Goal: Book appointment/travel/reservation

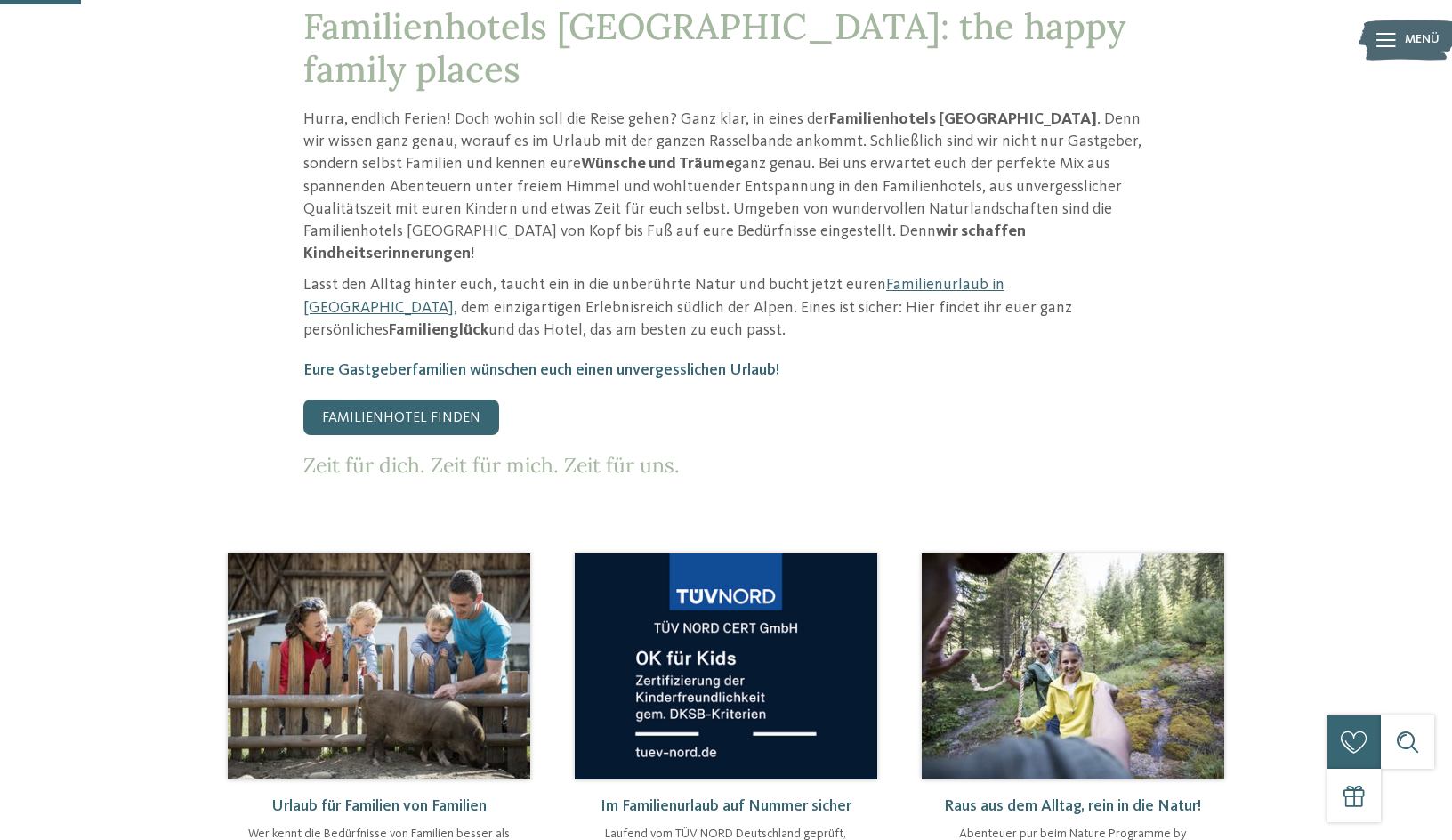
scroll to position [445, 0]
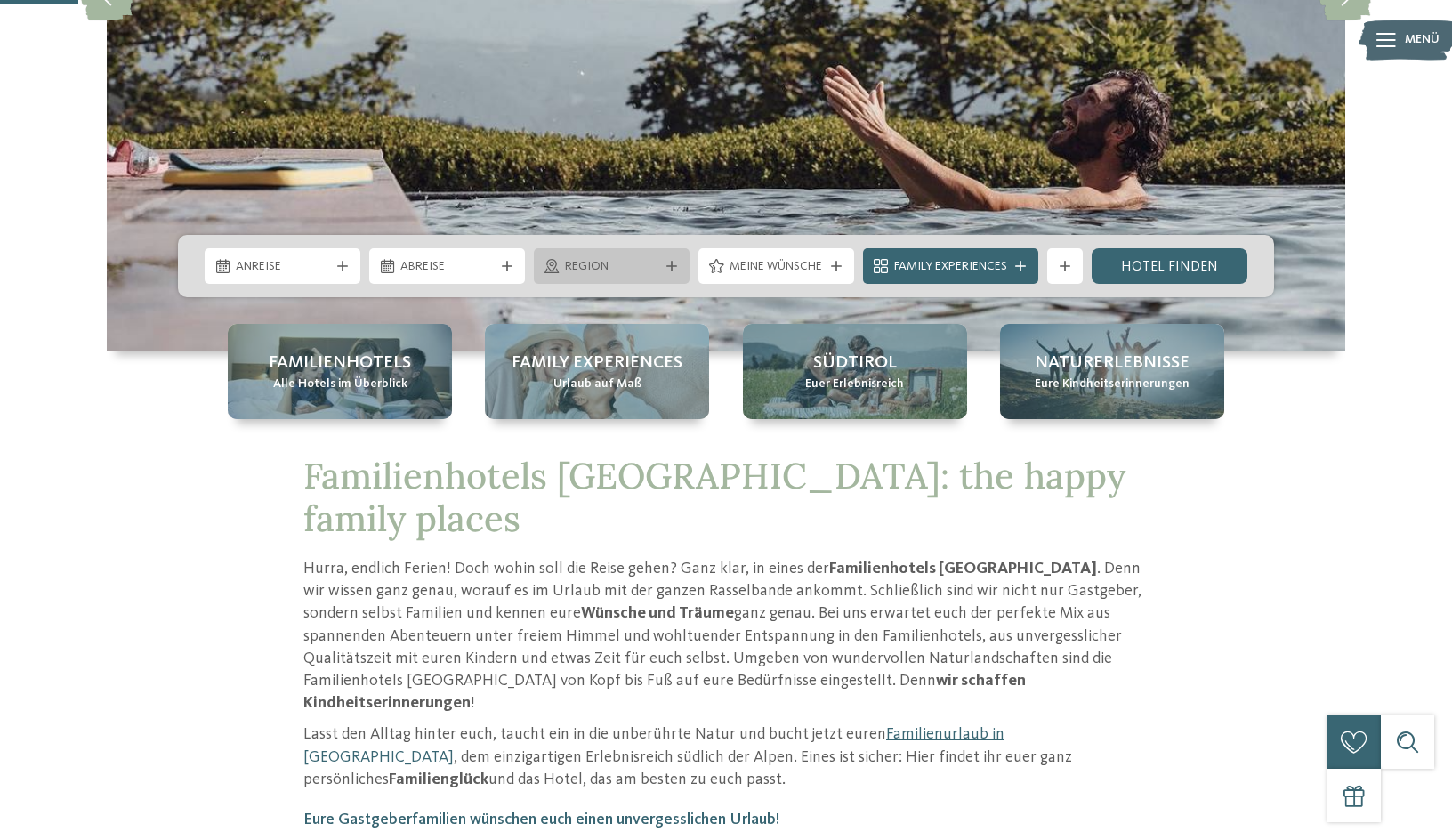
click at [590, 280] on div "Region" at bounding box center [611, 266] width 155 height 36
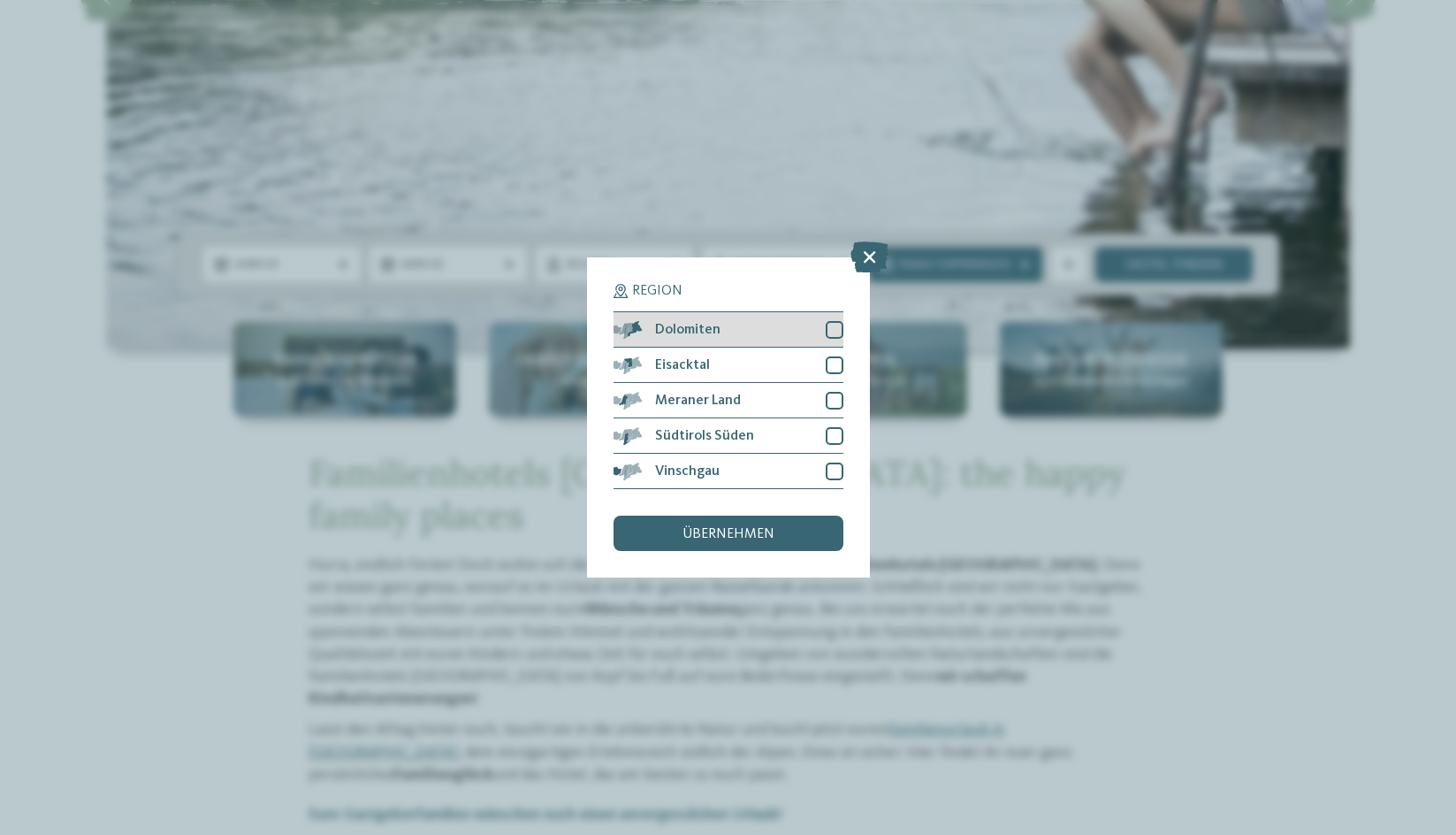
click at [714, 334] on span "Dolomiten" at bounding box center [687, 329] width 65 height 14
click at [701, 549] on div "übernehmen" at bounding box center [728, 533] width 229 height 36
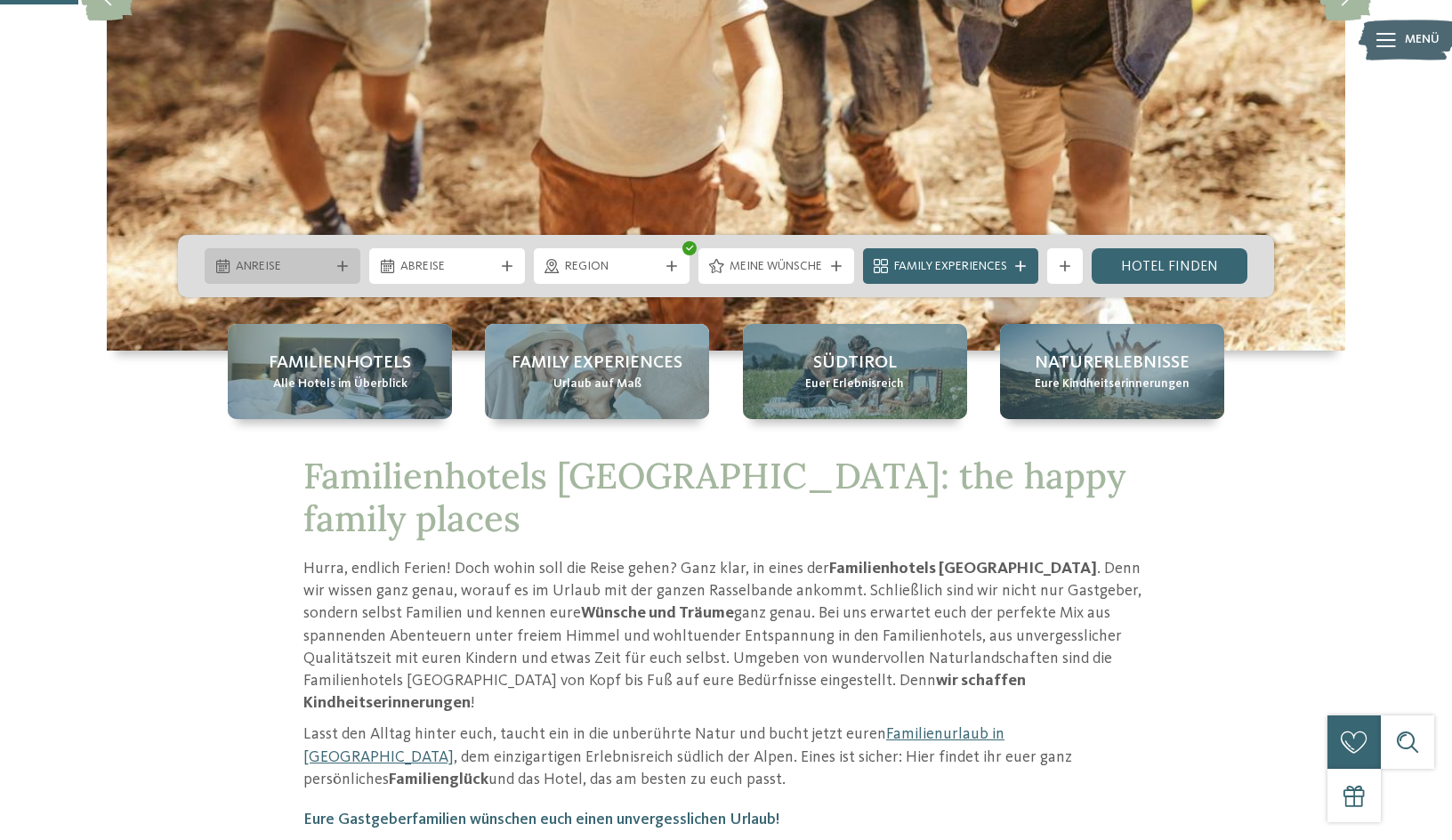
click at [241, 264] on span "Anreise" at bounding box center [283, 267] width 94 height 18
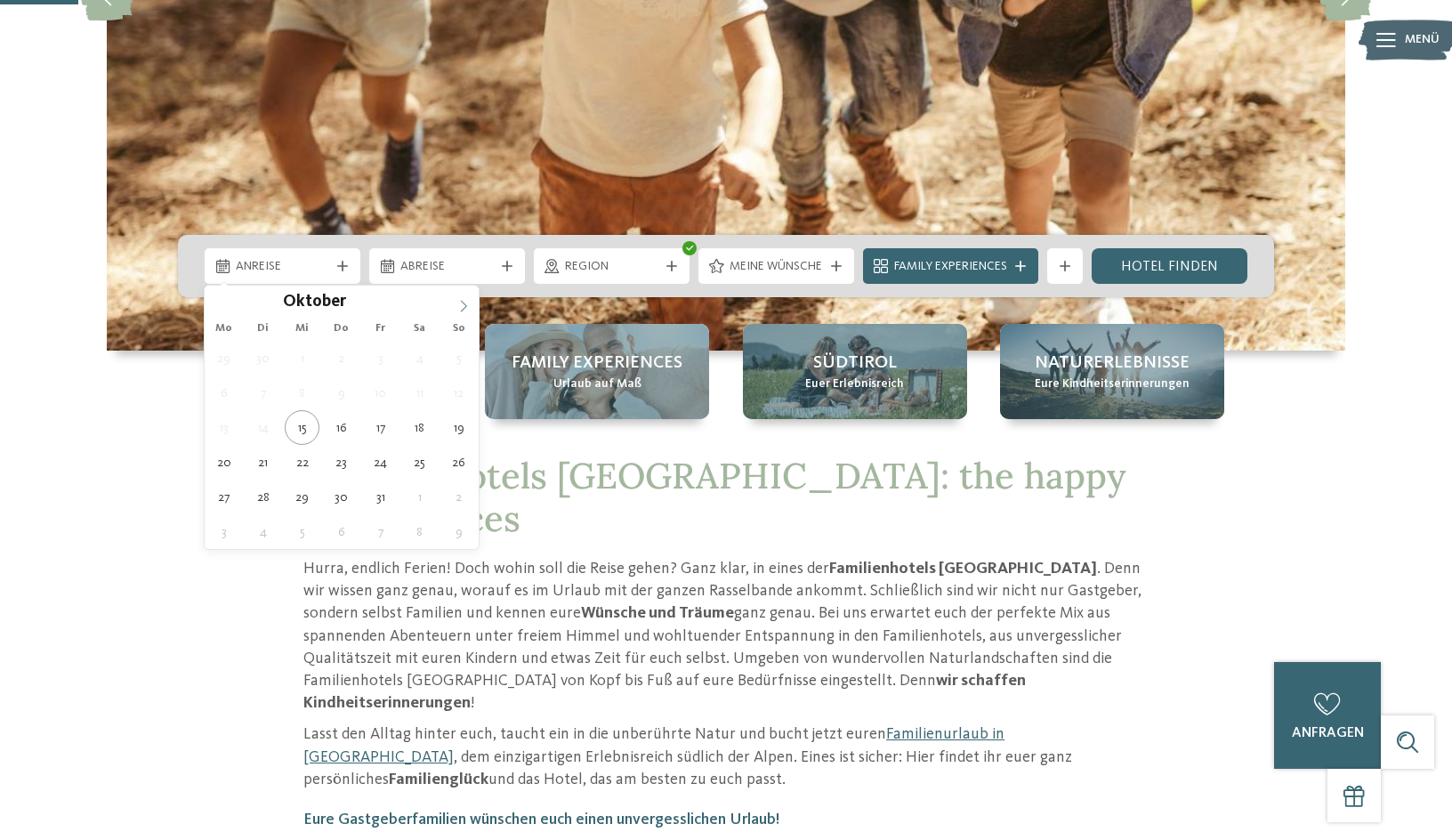
click at [461, 303] on icon at bounding box center [463, 306] width 13 height 13
type input "****"
click at [461, 303] on icon at bounding box center [463, 306] width 13 height 13
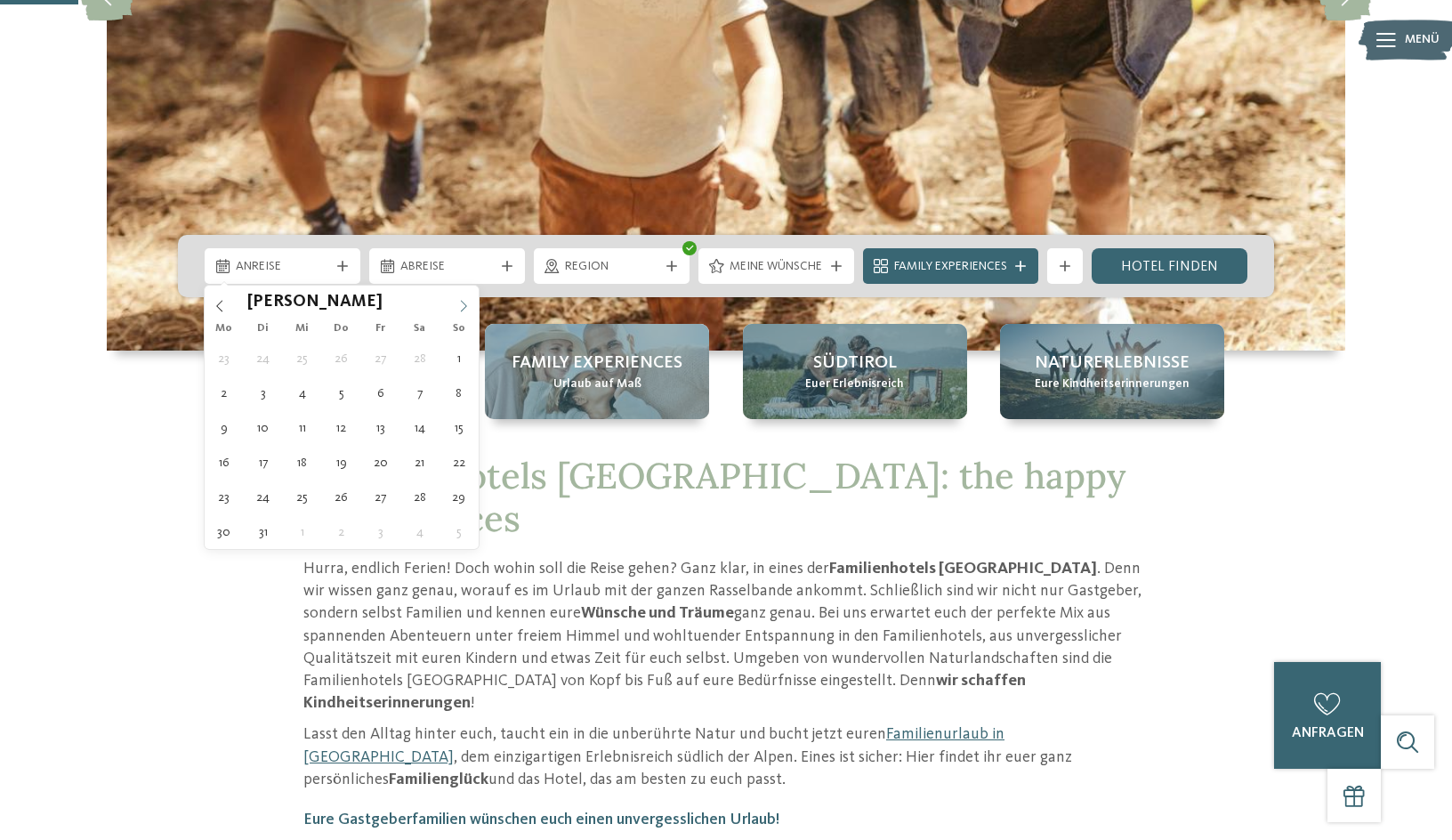
click at [461, 303] on icon at bounding box center [463, 306] width 13 height 13
click at [456, 303] on span at bounding box center [464, 301] width 30 height 30
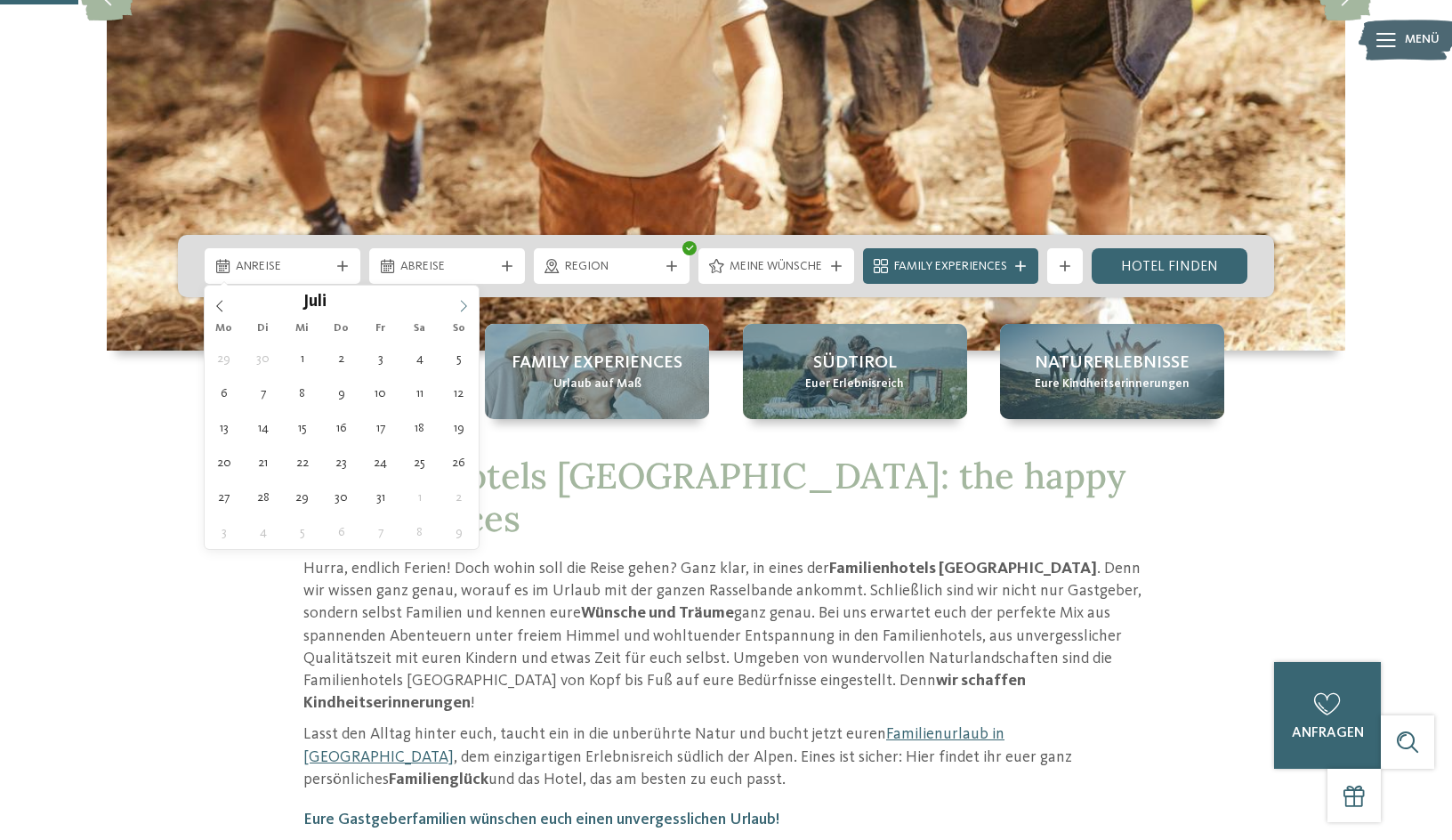
click at [457, 303] on icon at bounding box center [463, 306] width 13 height 13
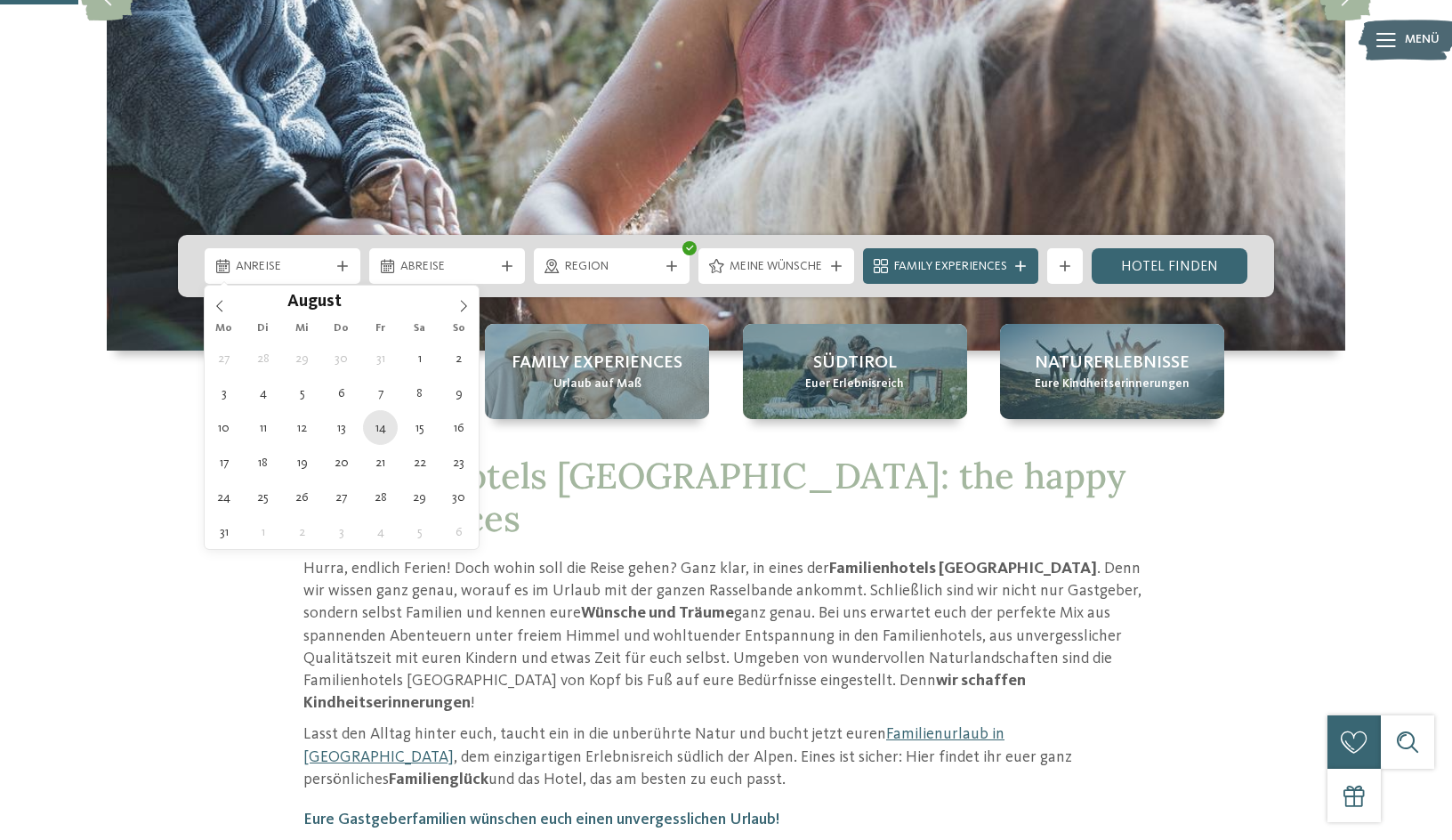
type div "[DATE]"
type input "****"
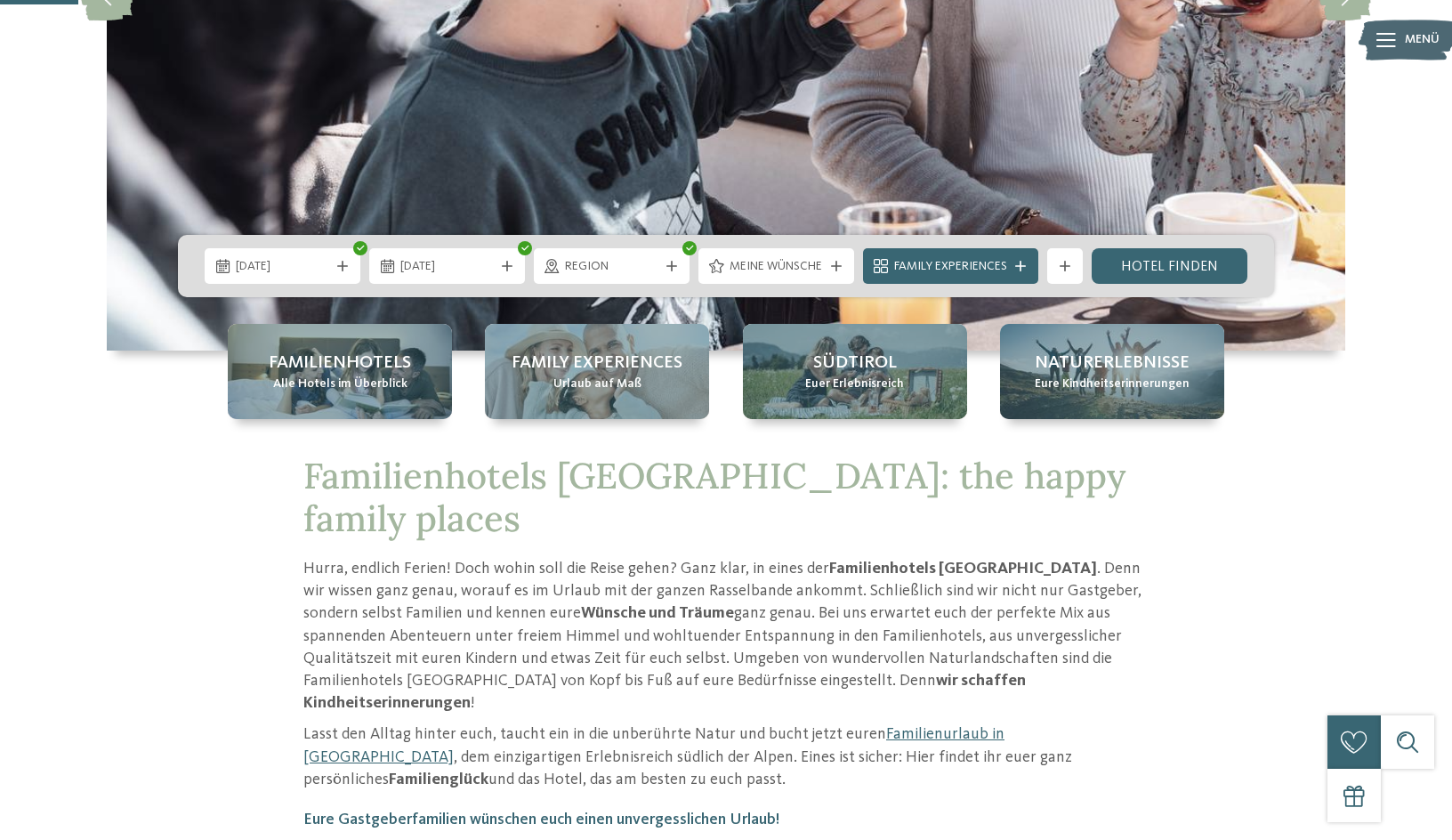
click at [432, 276] on div "[DATE]" at bounding box center [447, 266] width 155 height 36
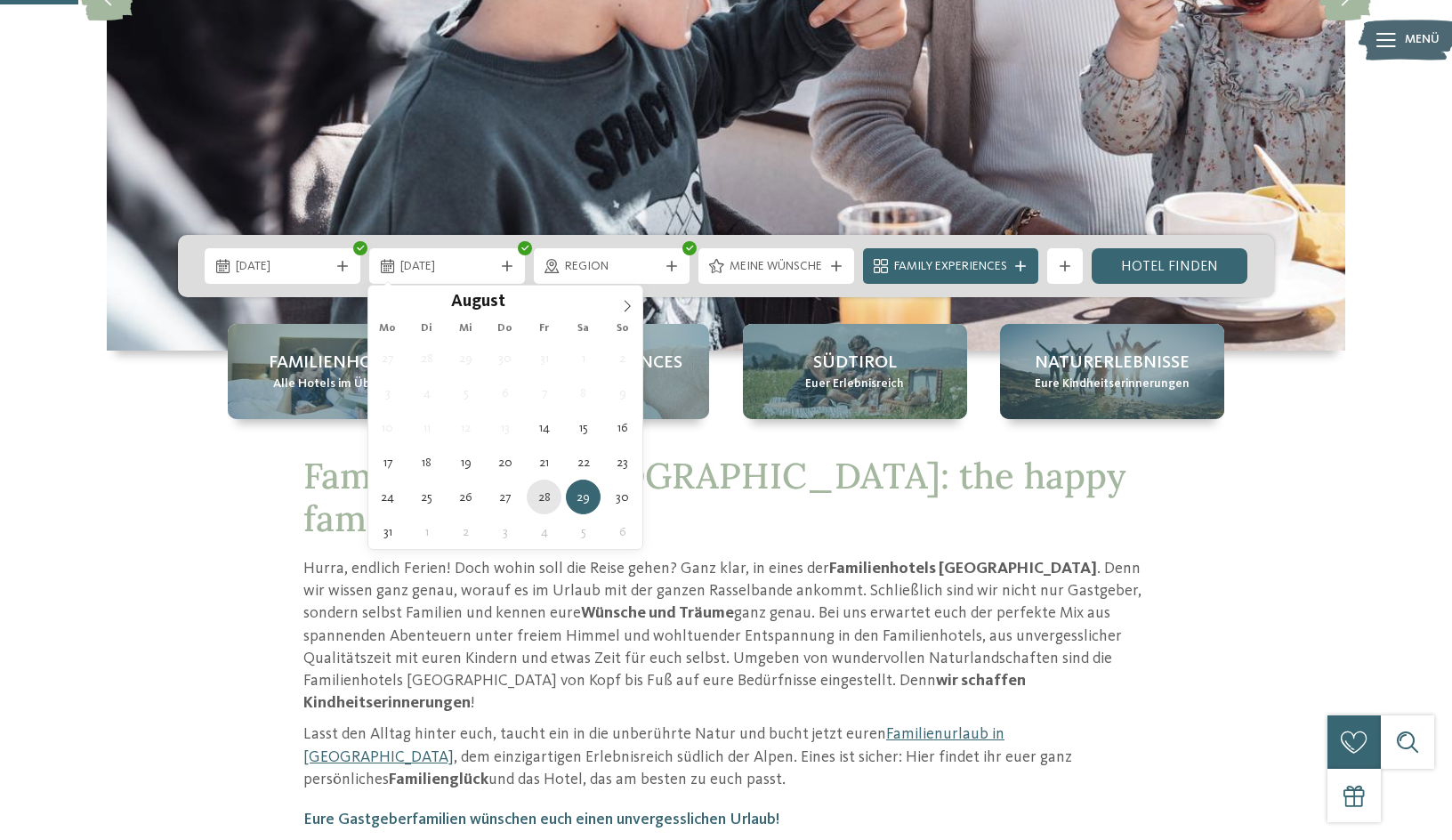
type div "[DATE]"
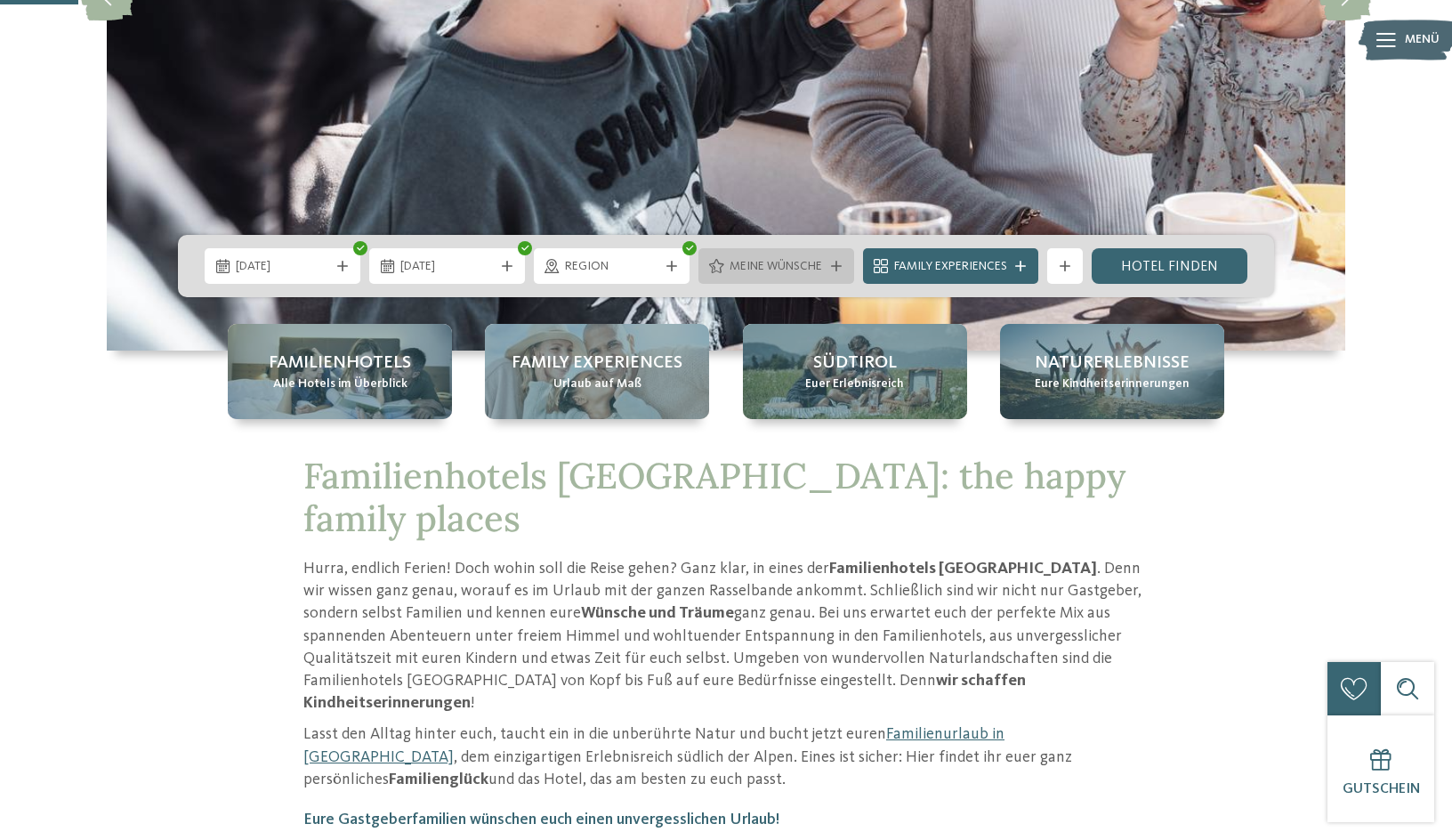
click at [807, 257] on div "Meine Wünsche" at bounding box center [776, 266] width 103 height 20
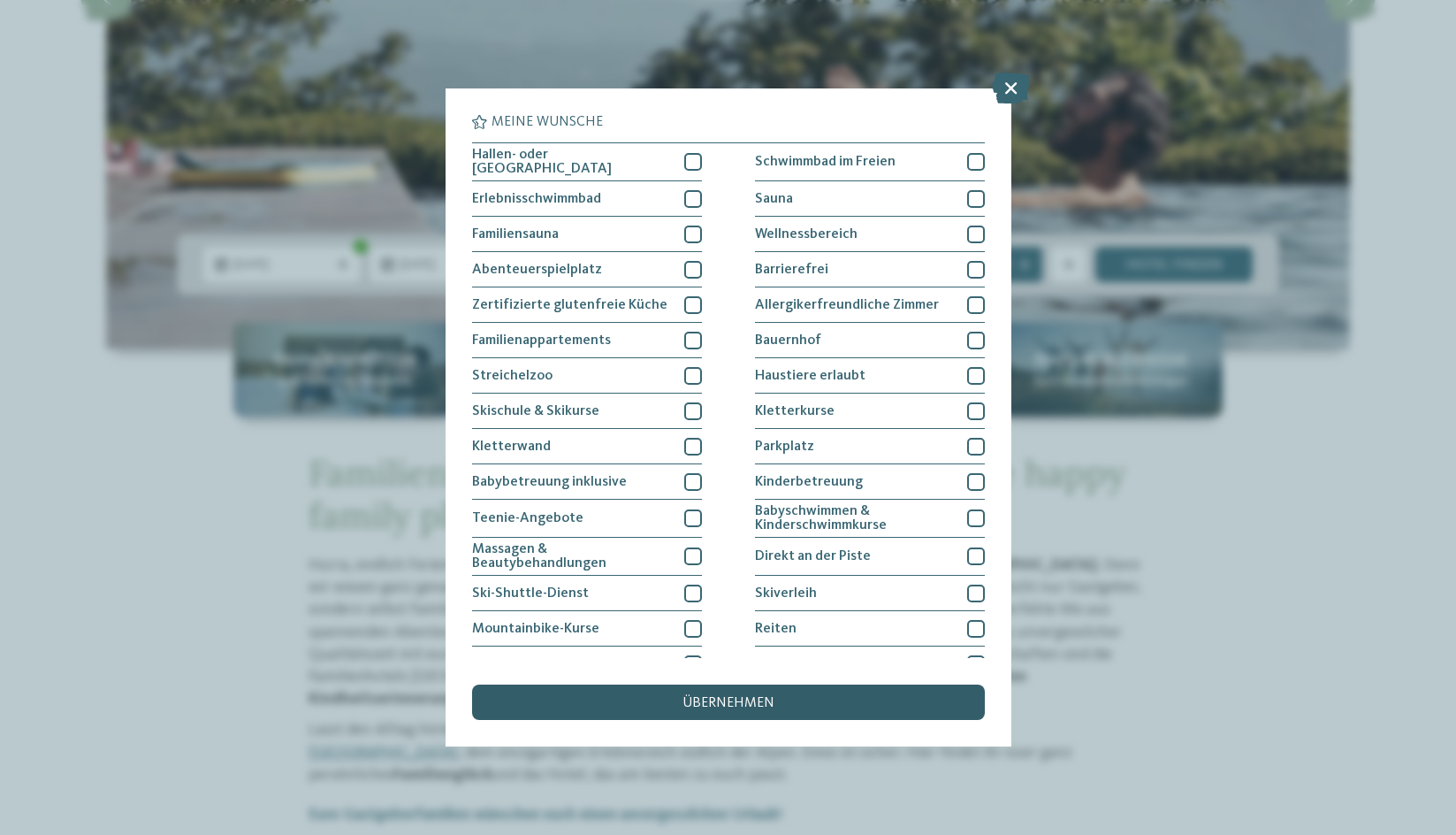
click at [709, 693] on div "übernehmen" at bounding box center [728, 702] width 512 height 36
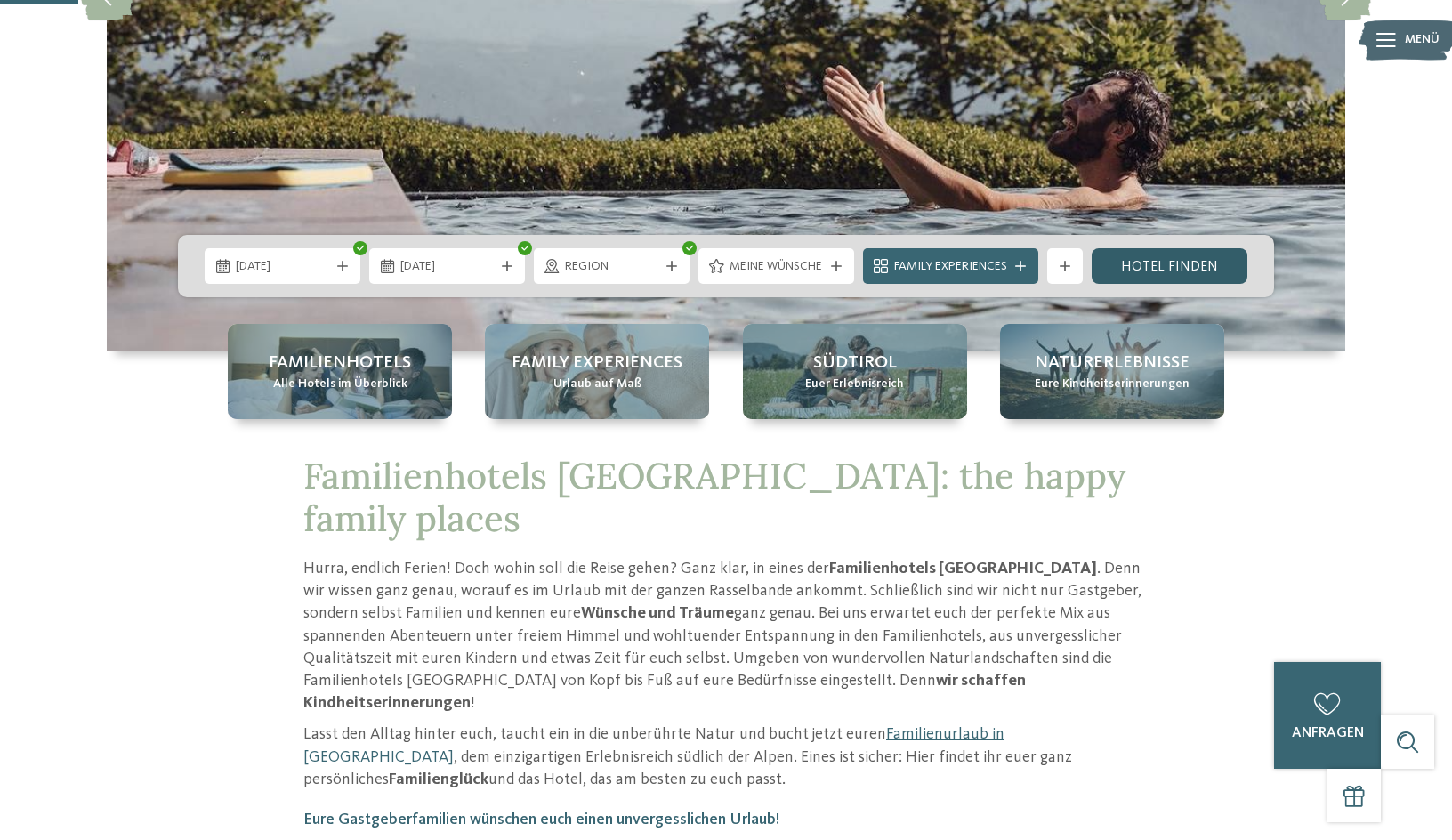
click at [1157, 275] on link "Hotel finden" at bounding box center [1169, 266] width 155 height 36
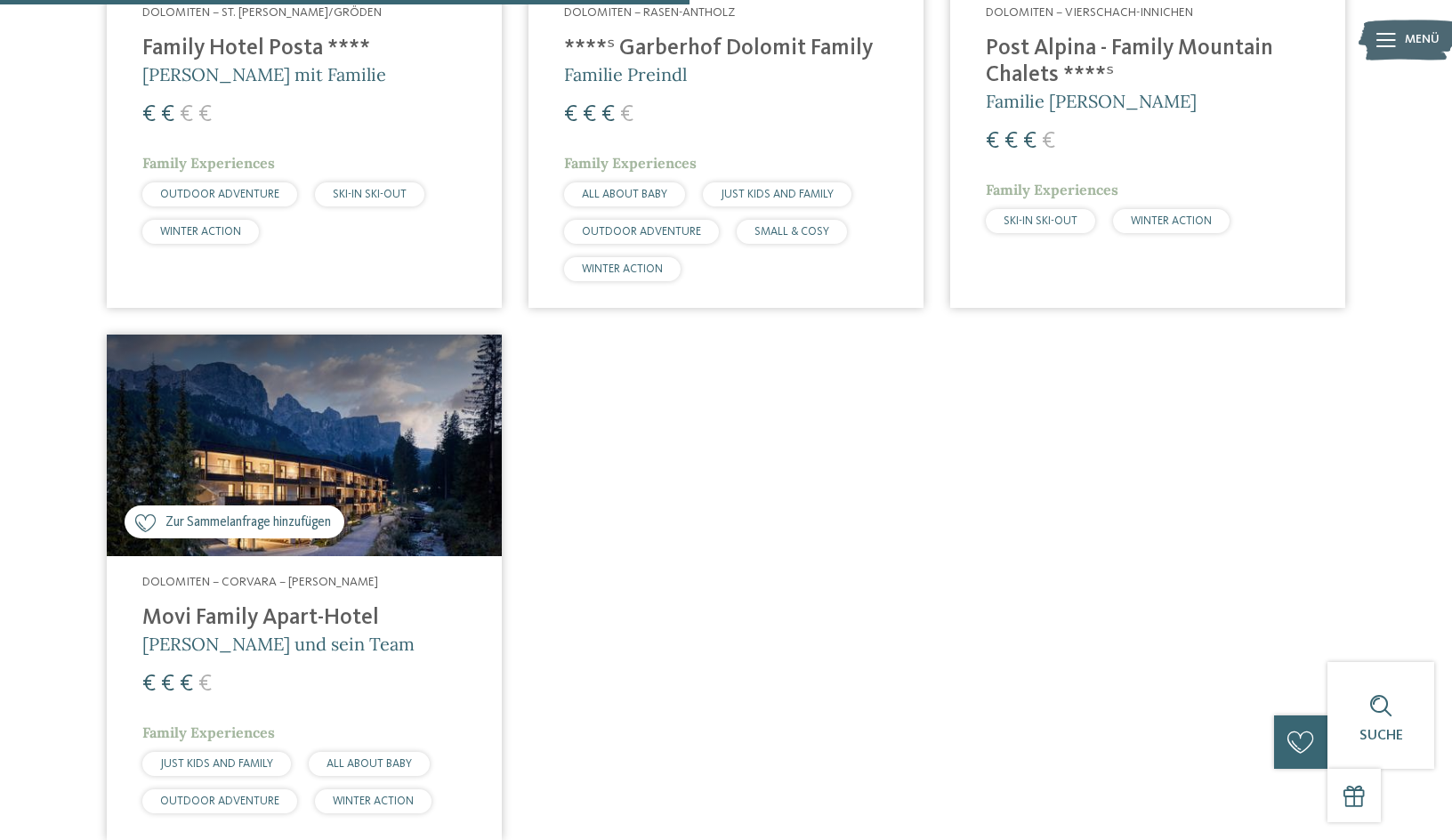
scroll to position [940, 0]
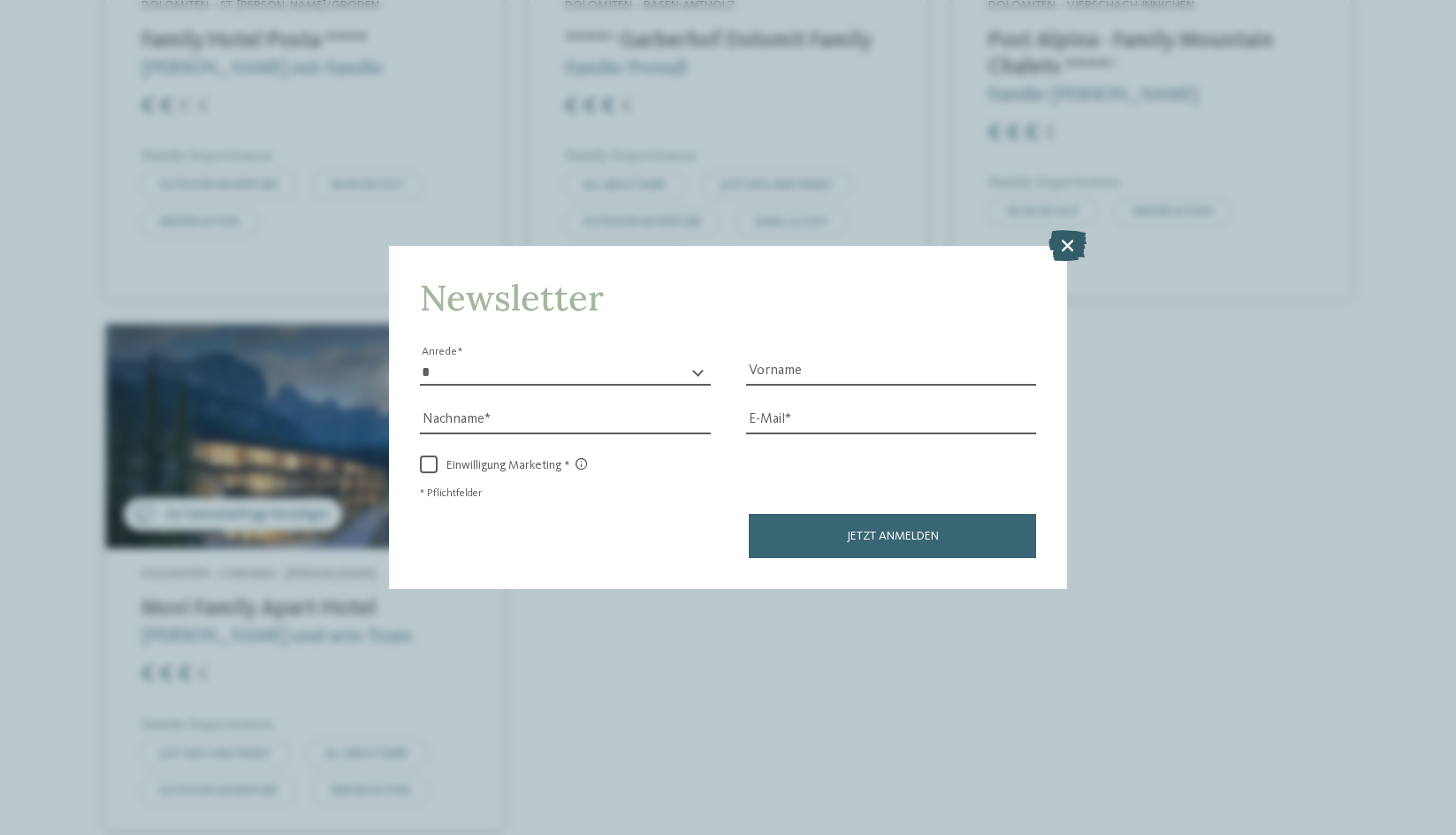
click at [1071, 237] on icon at bounding box center [1067, 244] width 38 height 31
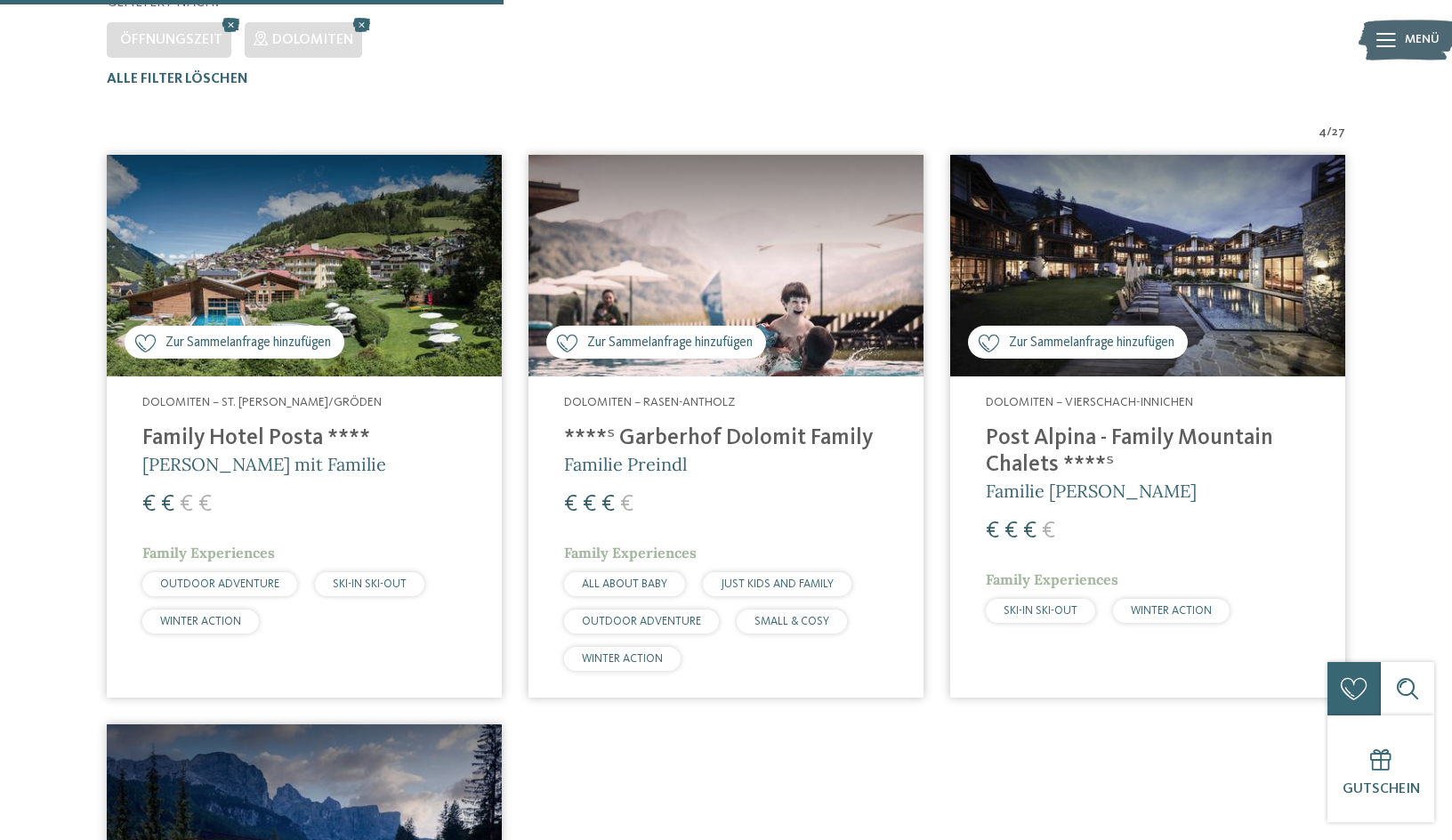
scroll to position [495, 0]
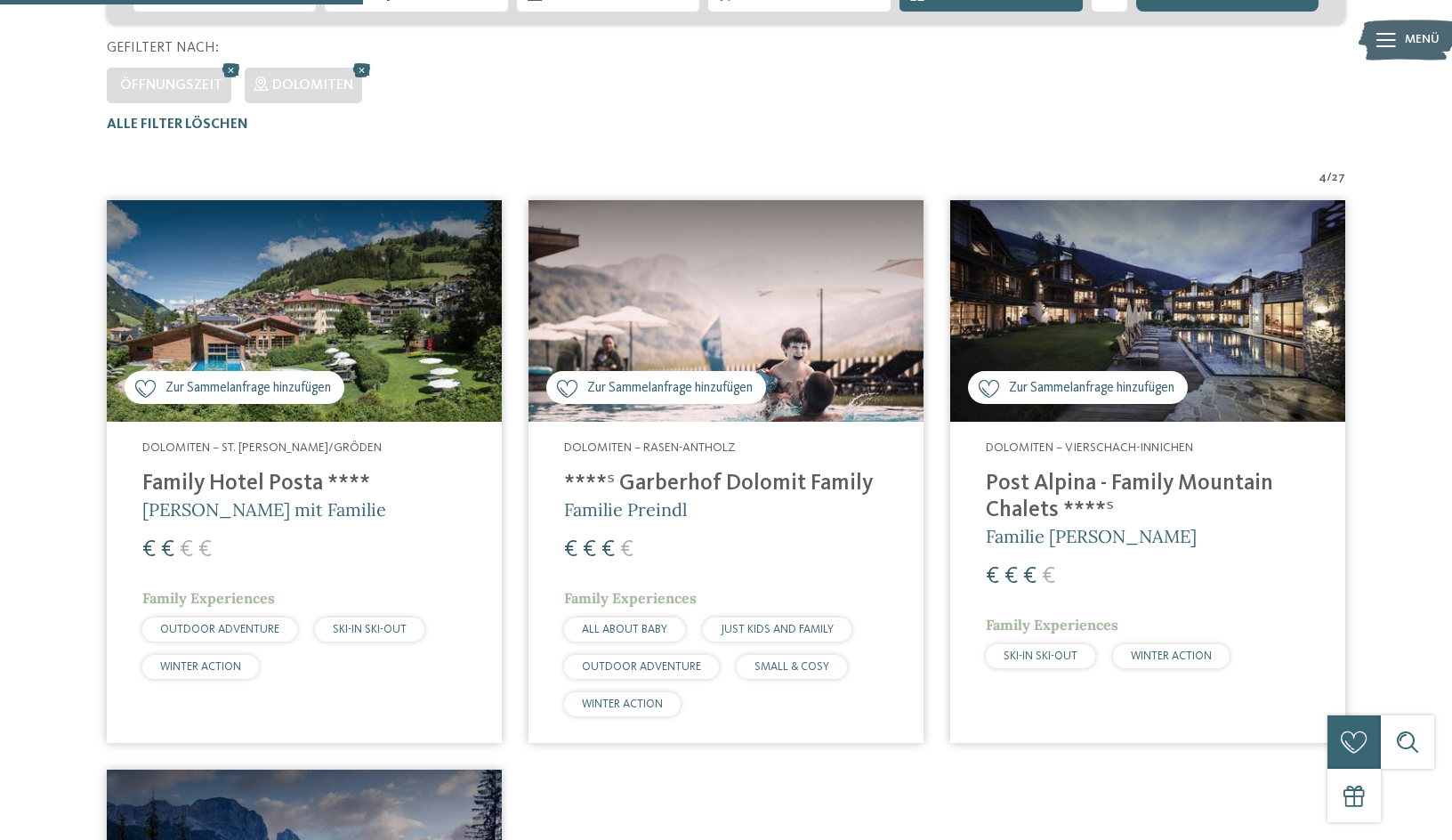
click at [709, 483] on h4 "****ˢ Garberhof Dolomit Family" at bounding box center [726, 484] width 323 height 27
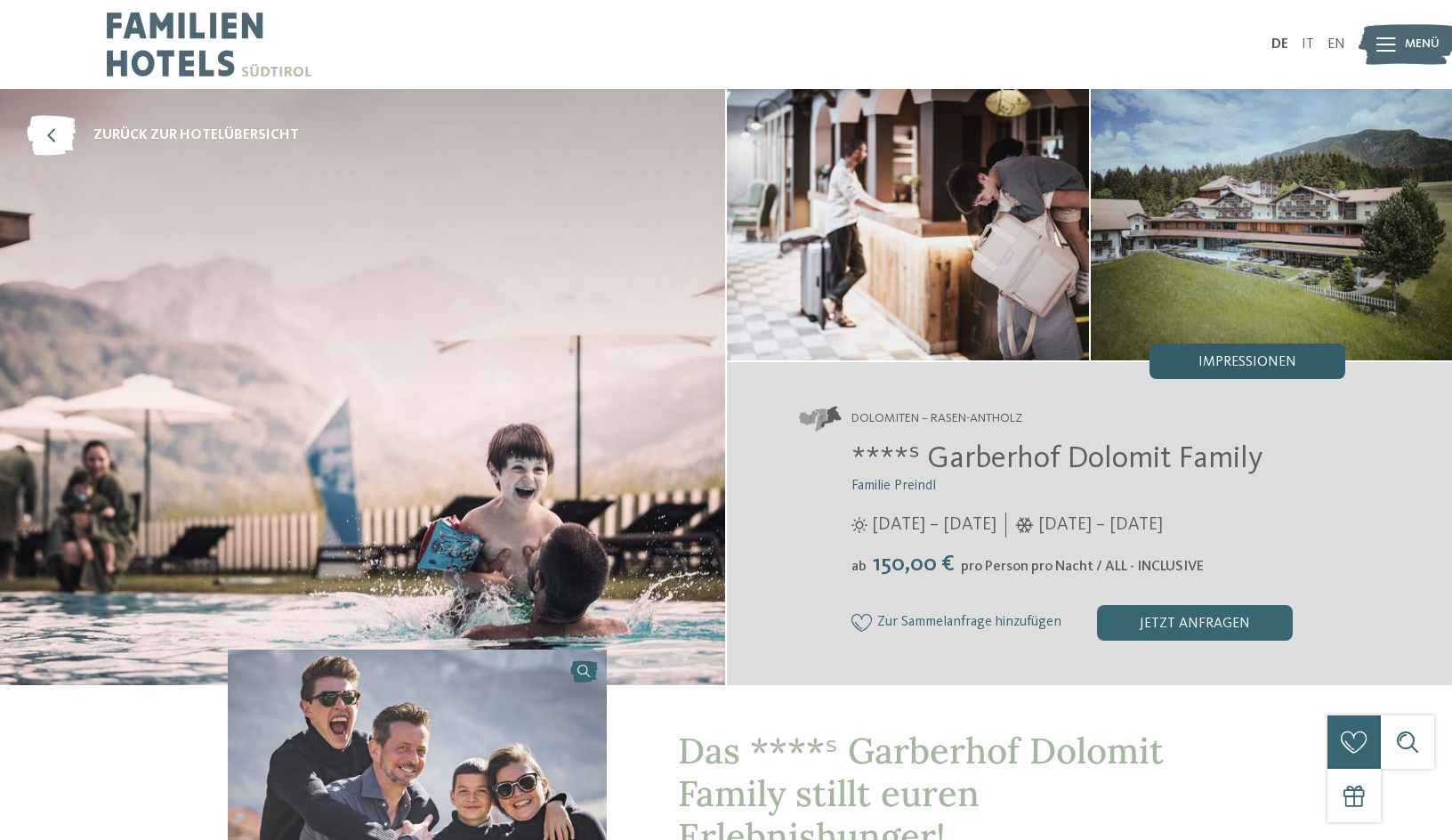
click at [1266, 371] on div "Impressionen" at bounding box center [1247, 361] width 196 height 36
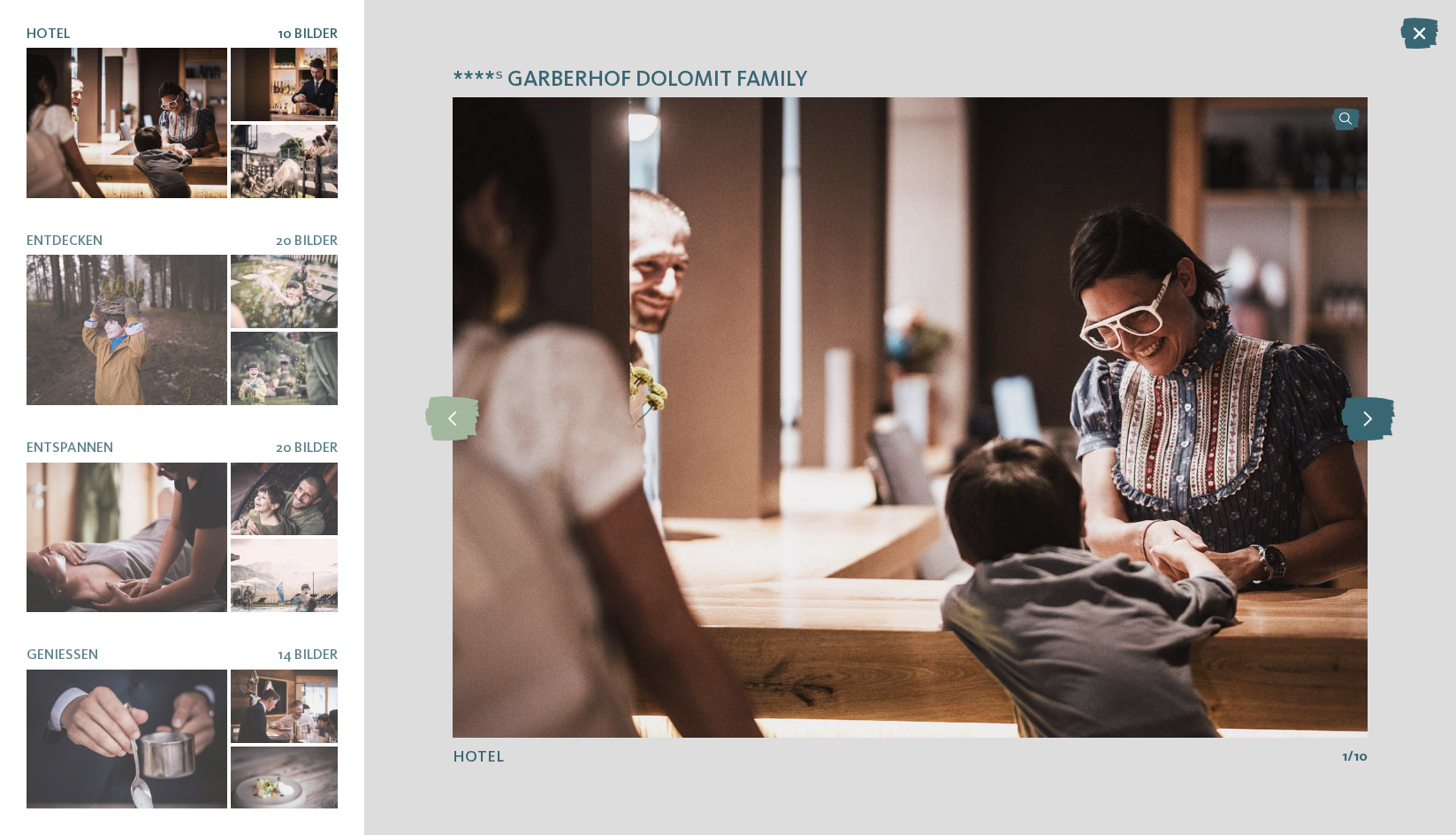
click at [1368, 416] on icon at bounding box center [1368, 418] width 54 height 45
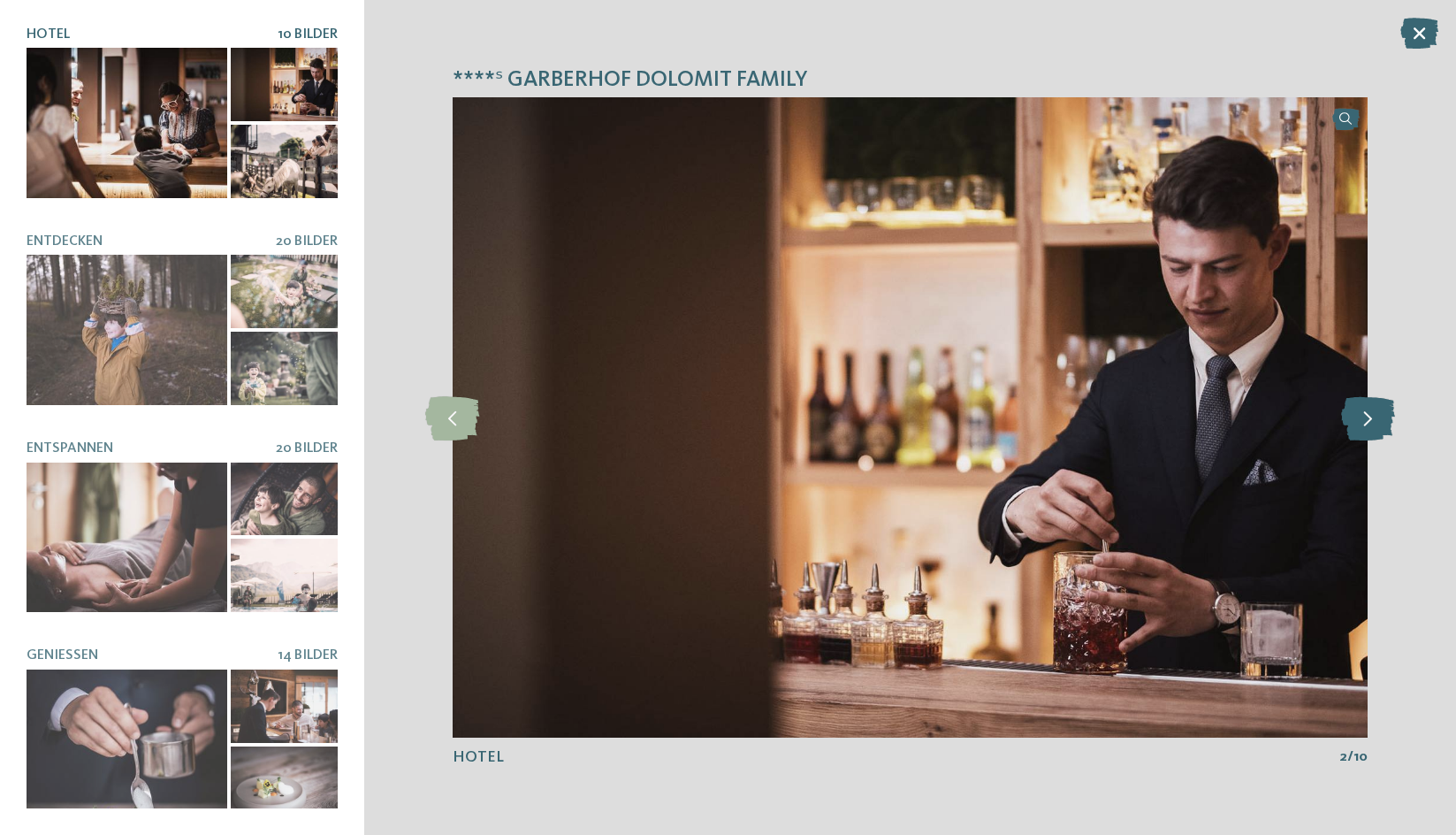
click at [1368, 416] on icon at bounding box center [1368, 418] width 54 height 45
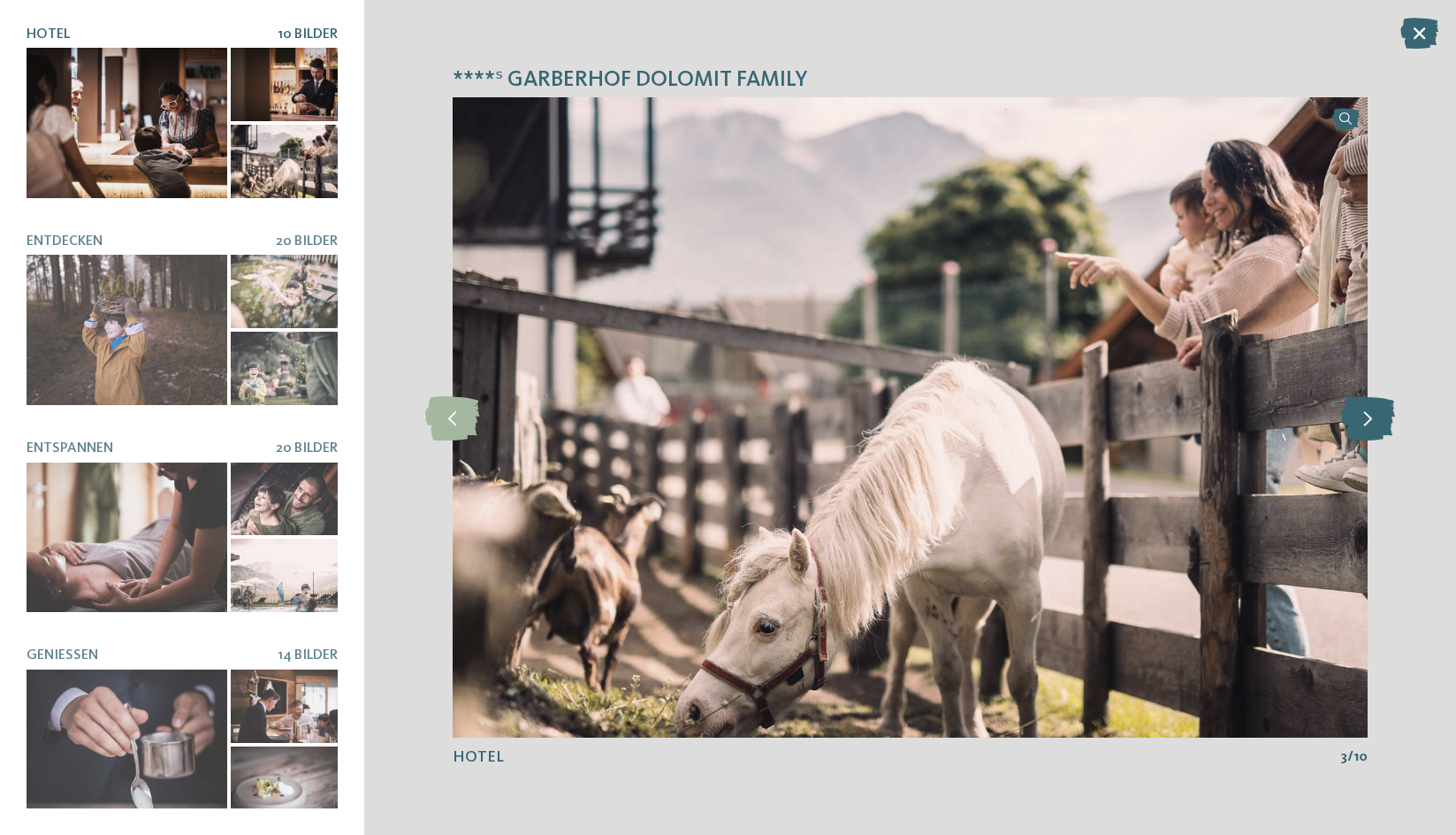
click at [1368, 416] on icon at bounding box center [1368, 418] width 54 height 45
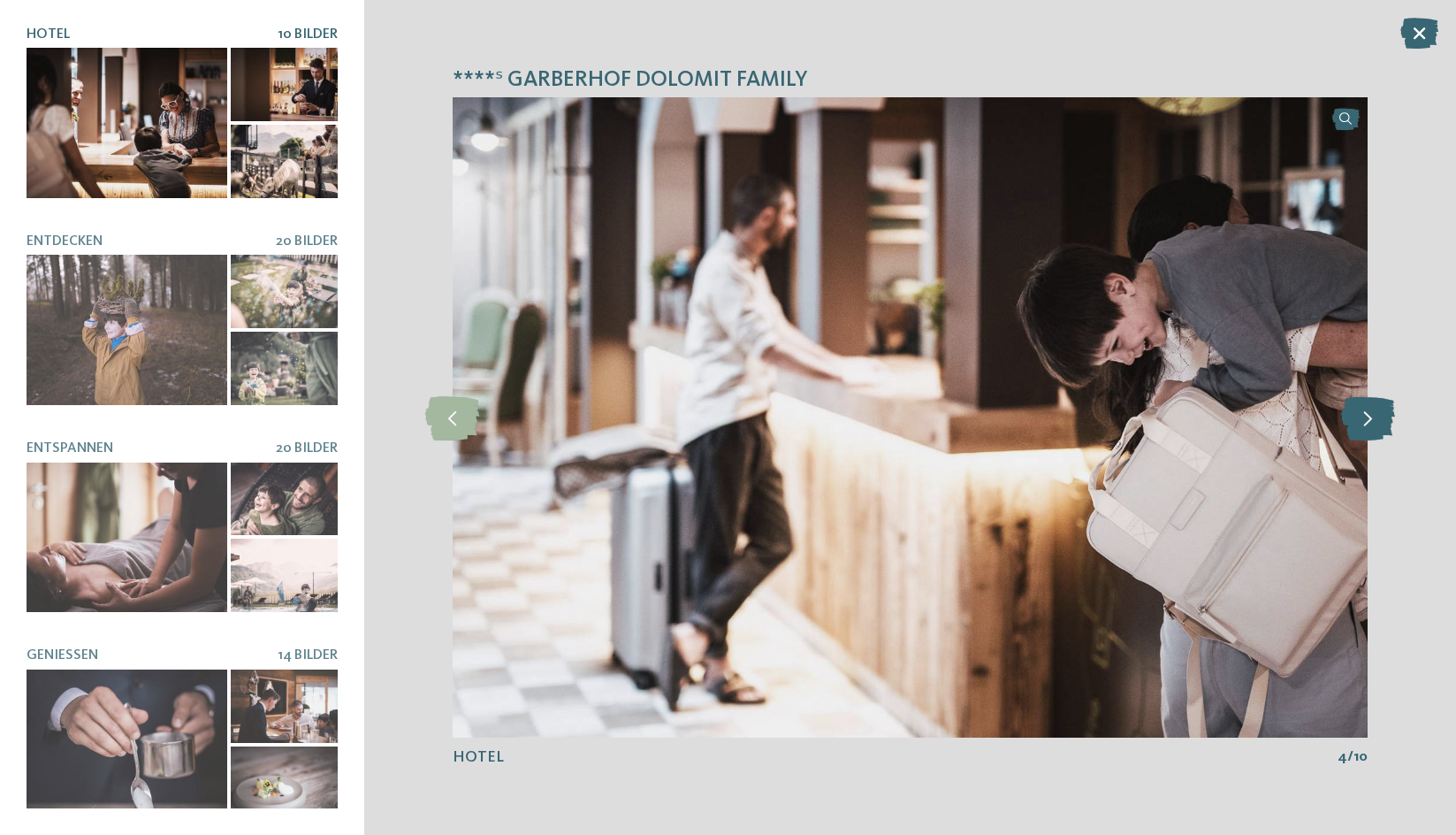
click at [1368, 416] on icon at bounding box center [1368, 418] width 54 height 45
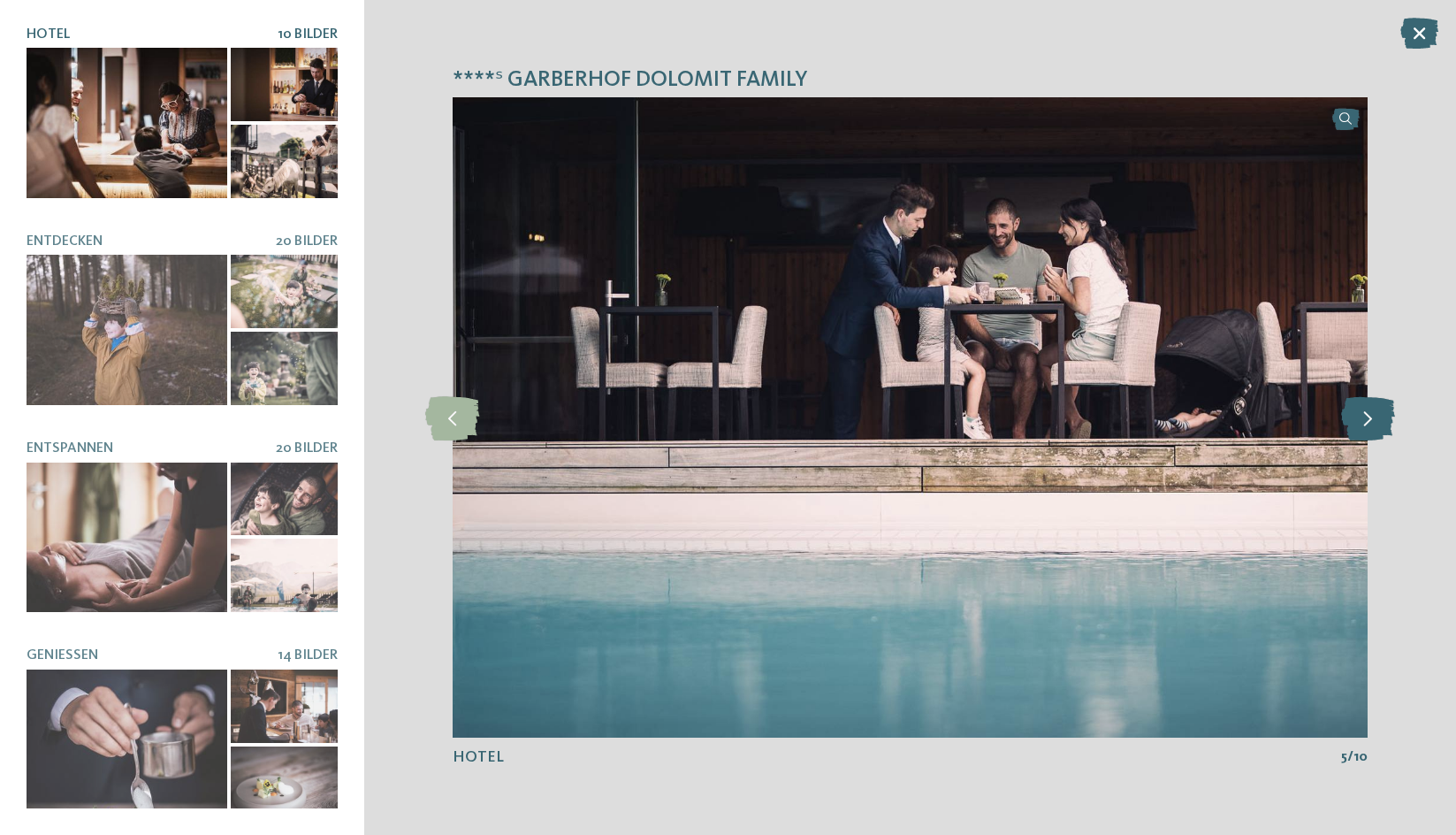
click at [1368, 416] on icon at bounding box center [1368, 418] width 54 height 45
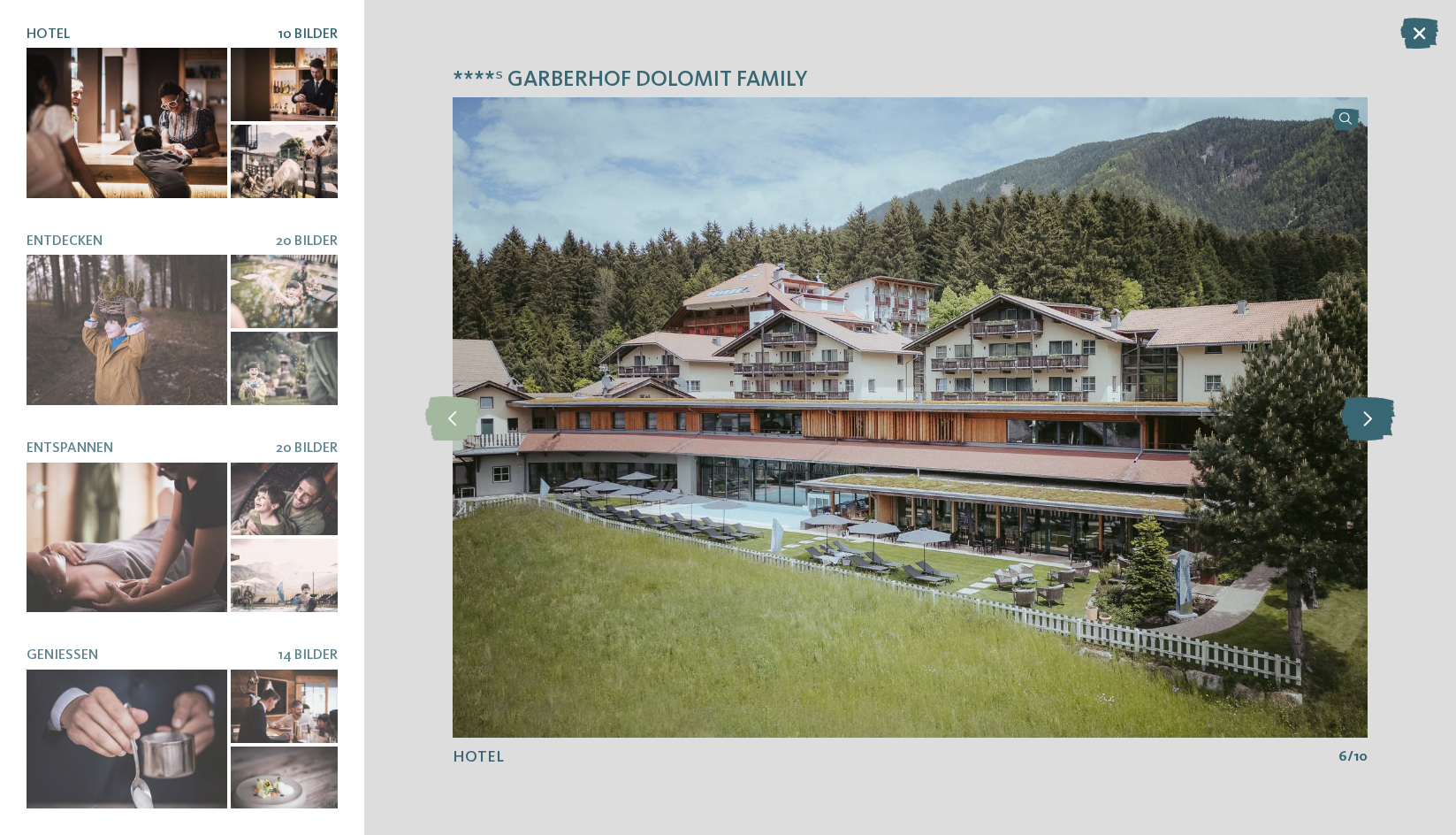
click at [1368, 416] on icon at bounding box center [1368, 418] width 54 height 45
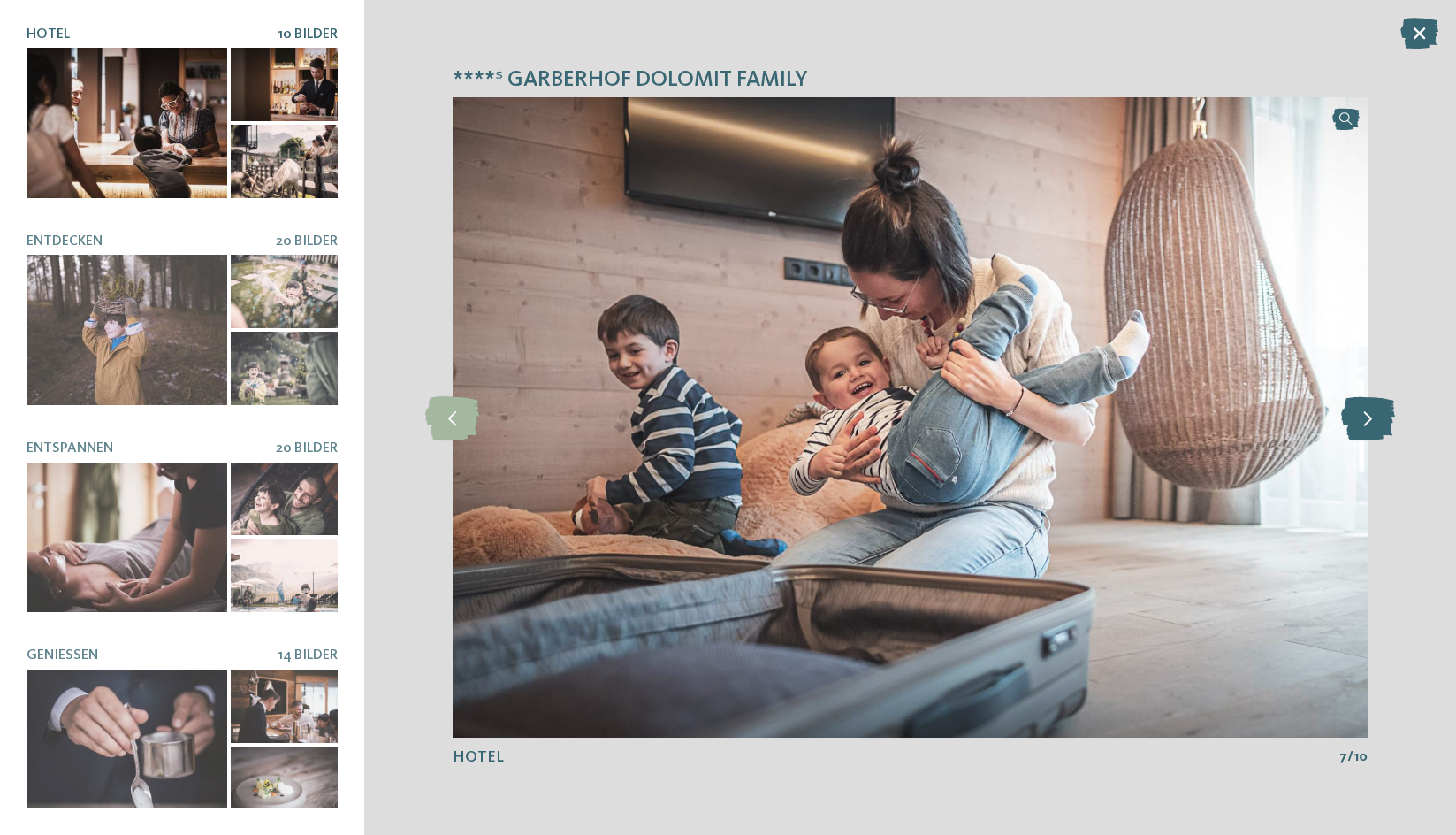
click at [1368, 416] on icon at bounding box center [1368, 418] width 54 height 45
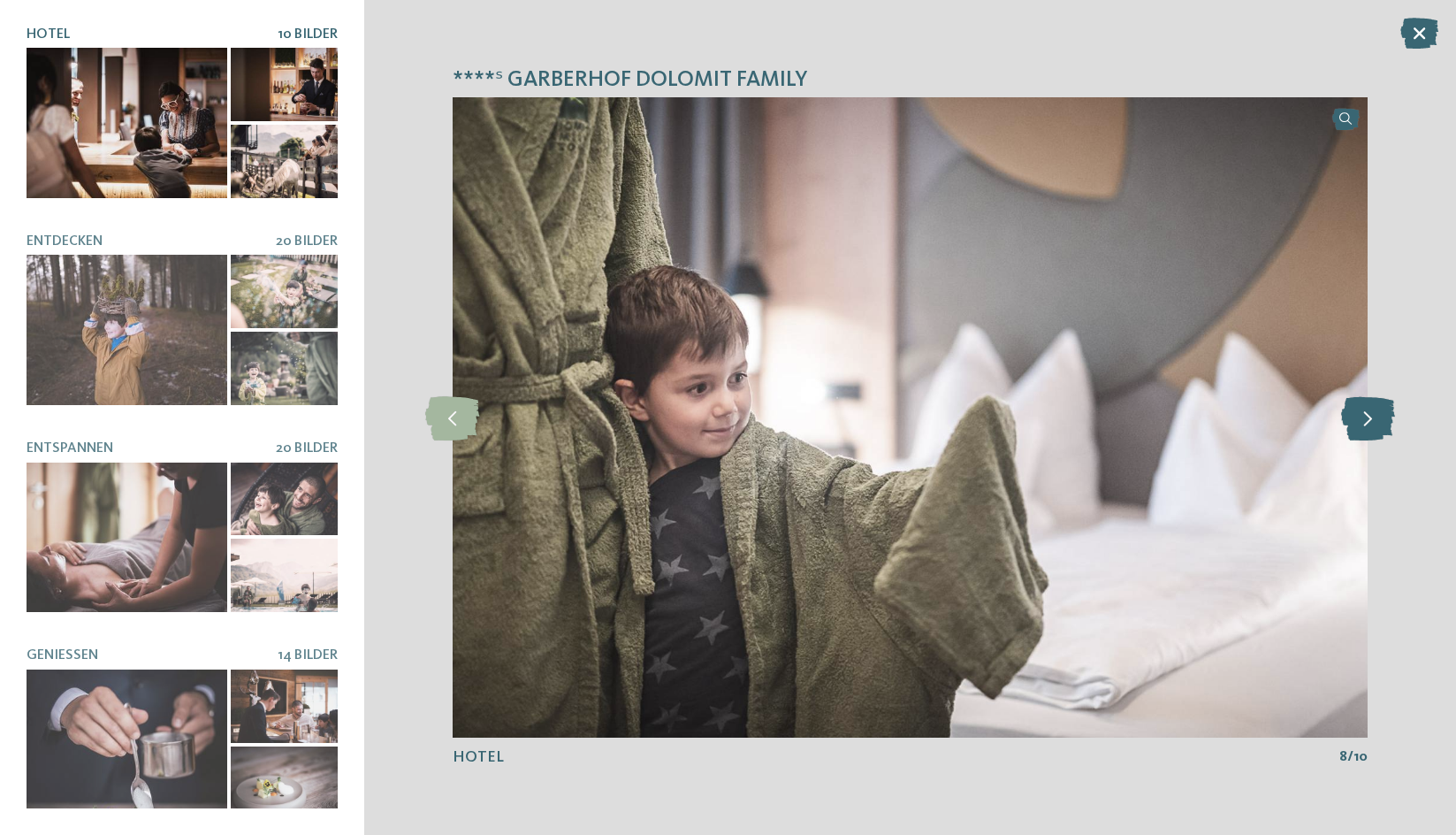
click at [1368, 416] on icon at bounding box center [1368, 418] width 54 height 45
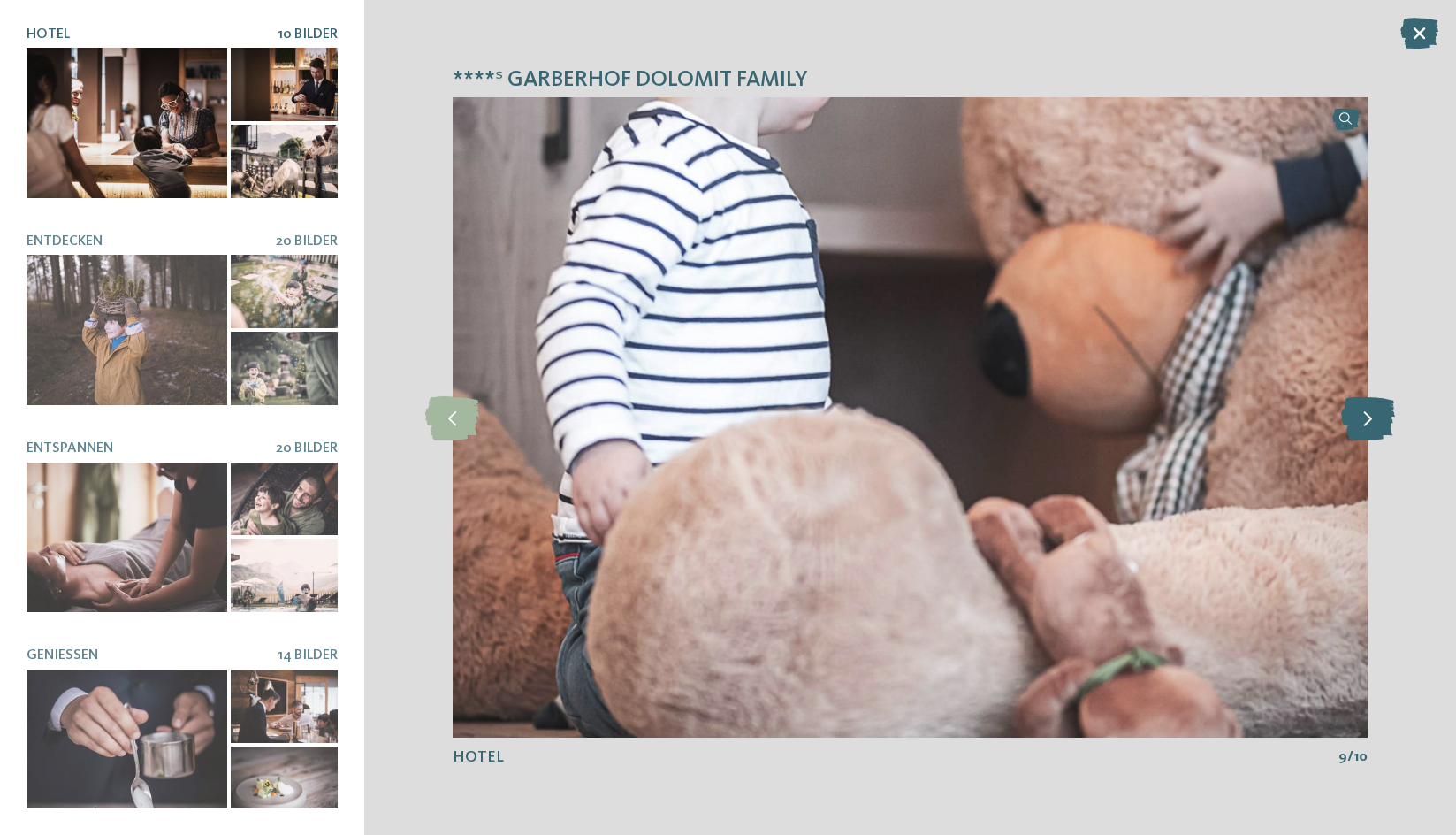
click at [1368, 416] on icon at bounding box center [1368, 418] width 54 height 45
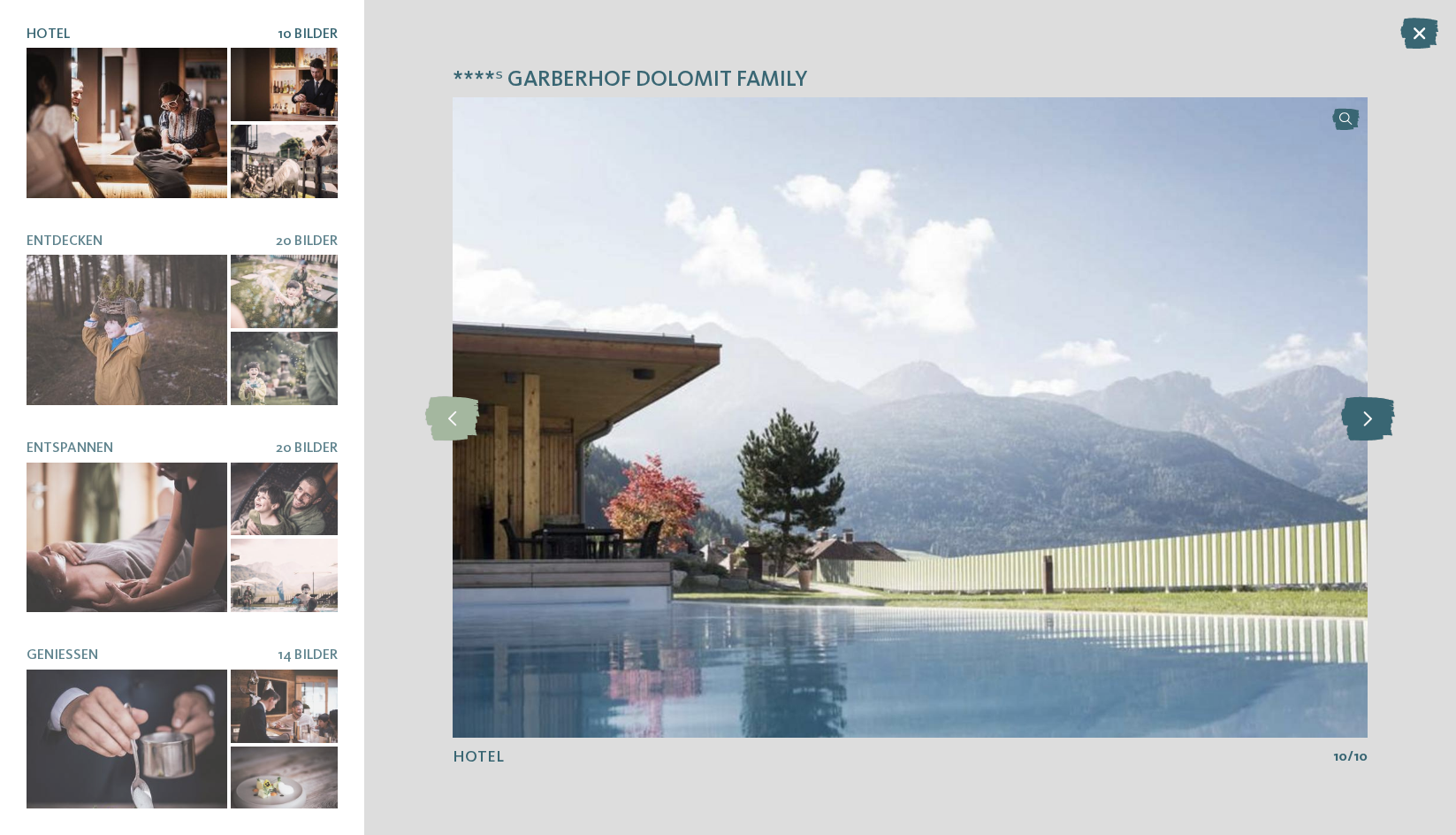
click at [1368, 416] on icon at bounding box center [1368, 418] width 54 height 45
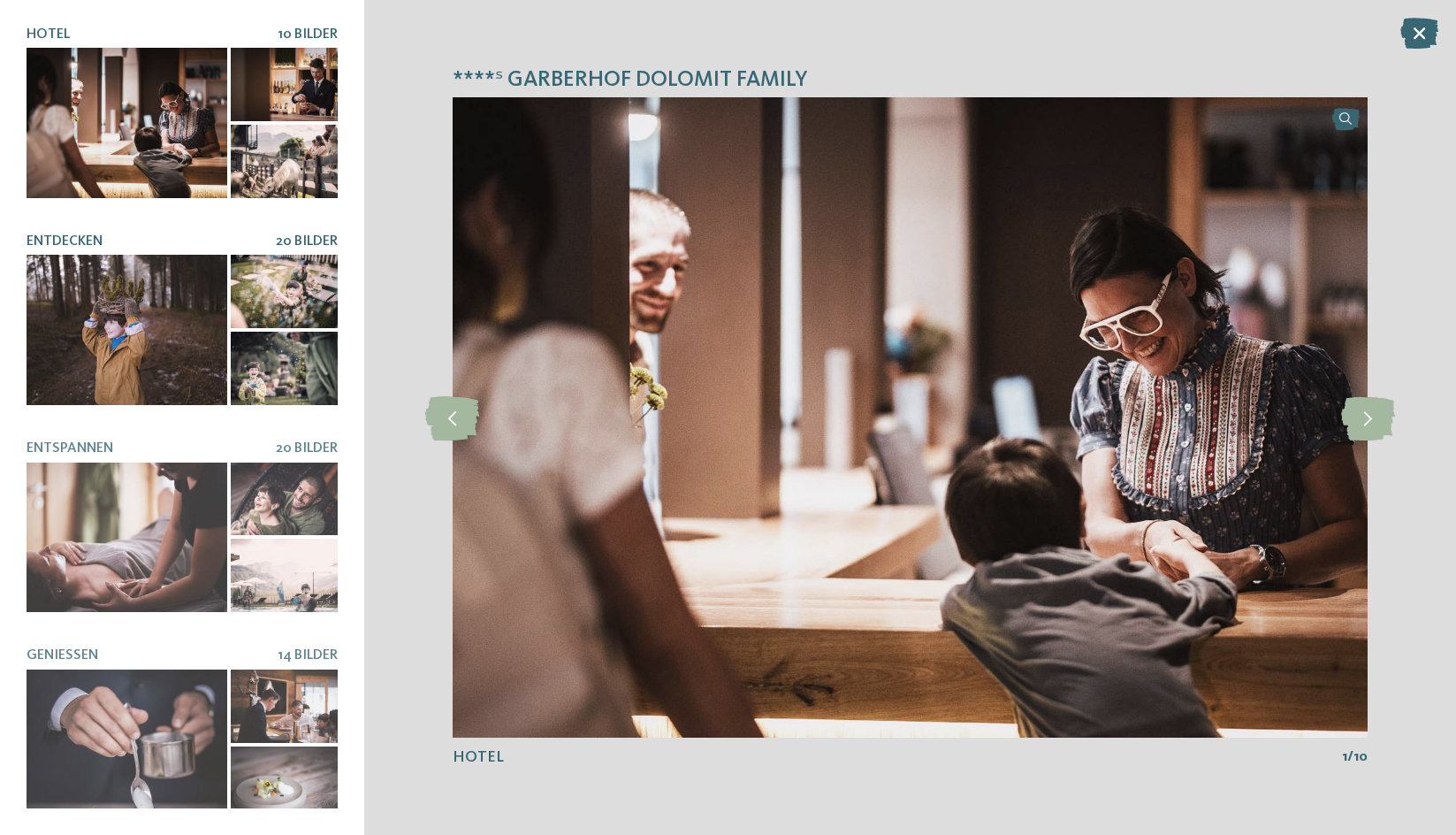
click at [276, 234] on span "20 Bilder" at bounding box center [307, 241] width 62 height 14
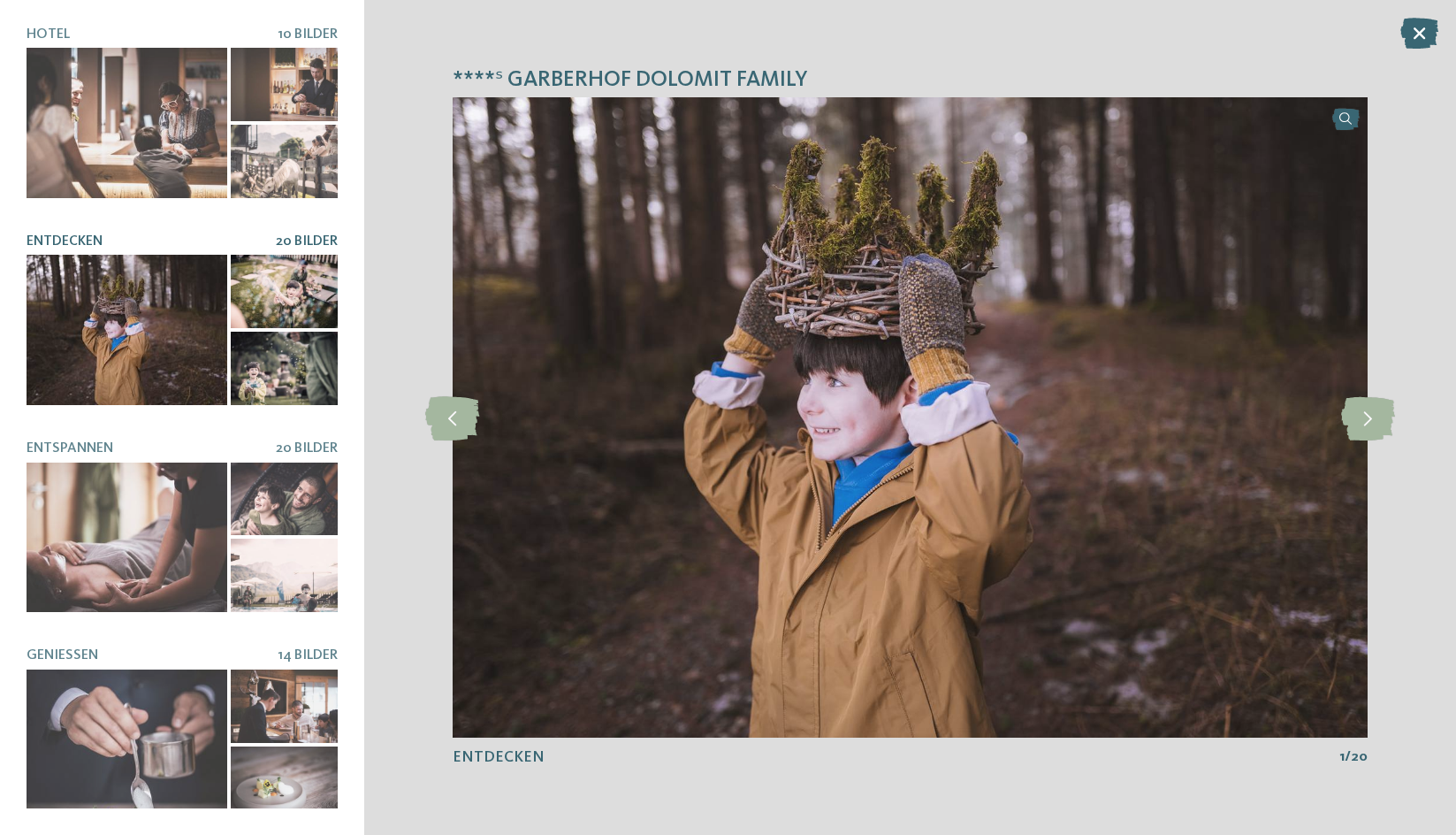
click at [175, 260] on div at bounding box center [127, 329] width 201 height 150
click at [1372, 416] on icon at bounding box center [1368, 418] width 54 height 45
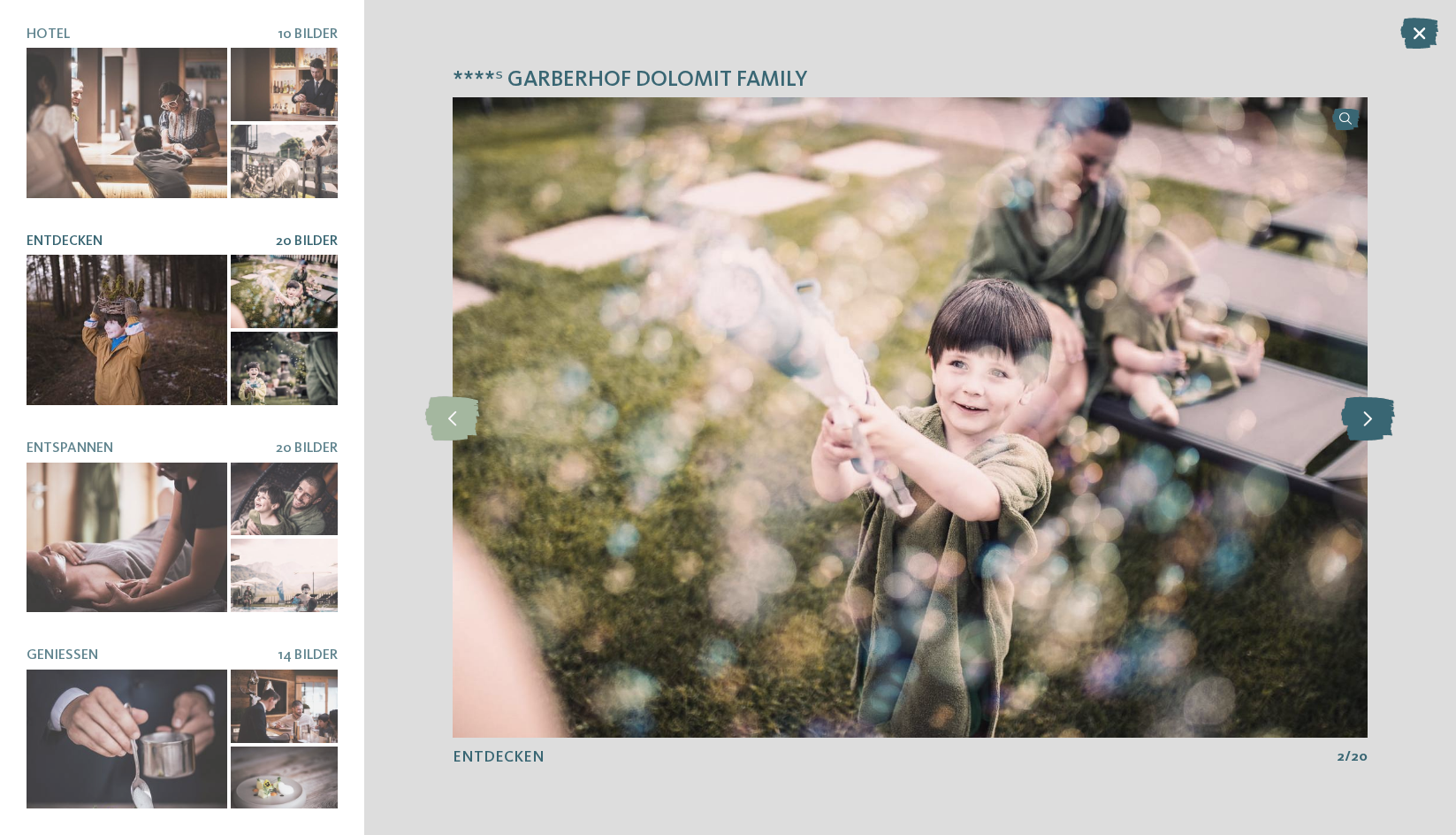
click at [1372, 416] on icon at bounding box center [1368, 418] width 54 height 45
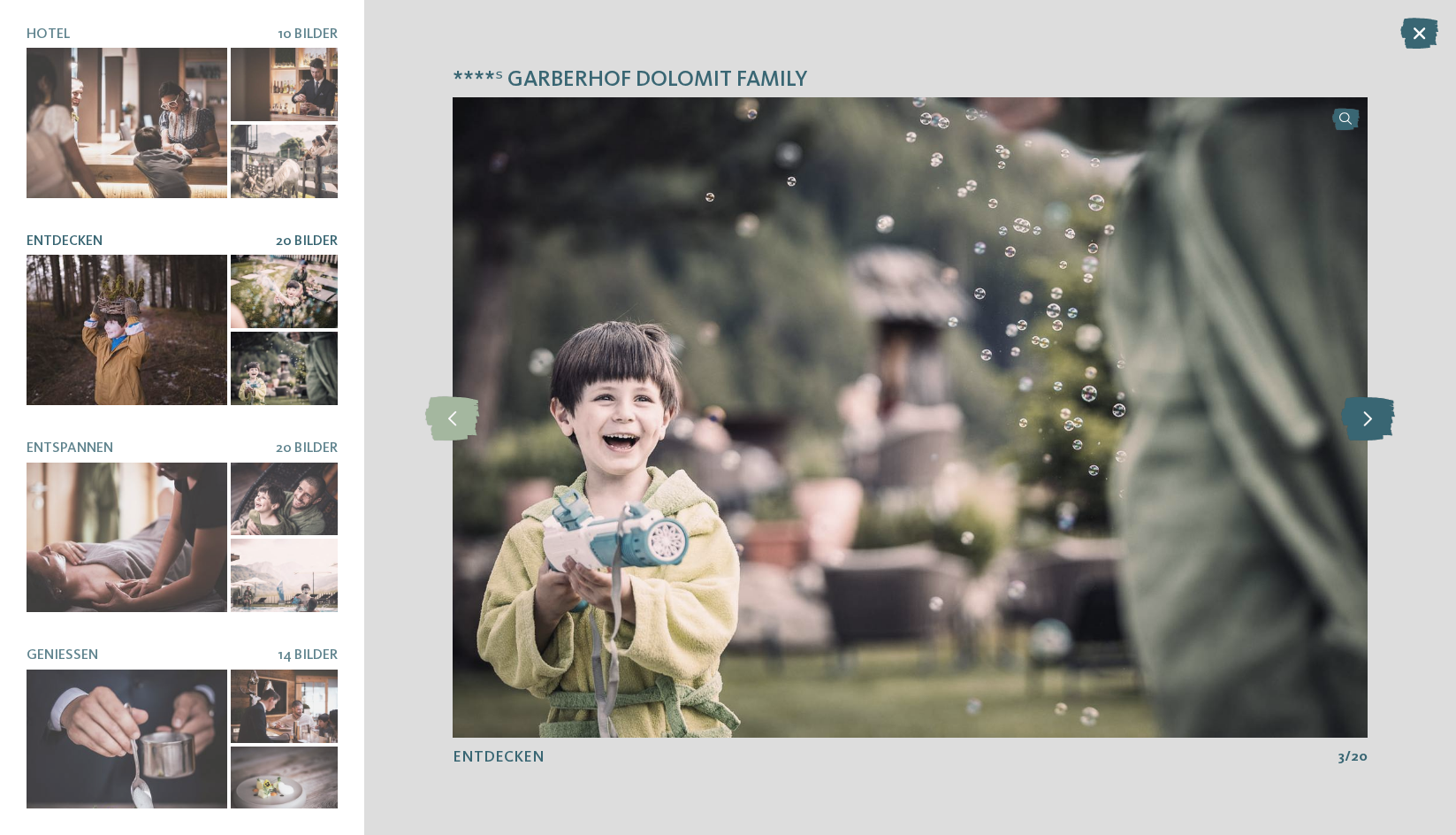
click at [1372, 416] on icon at bounding box center [1368, 418] width 54 height 45
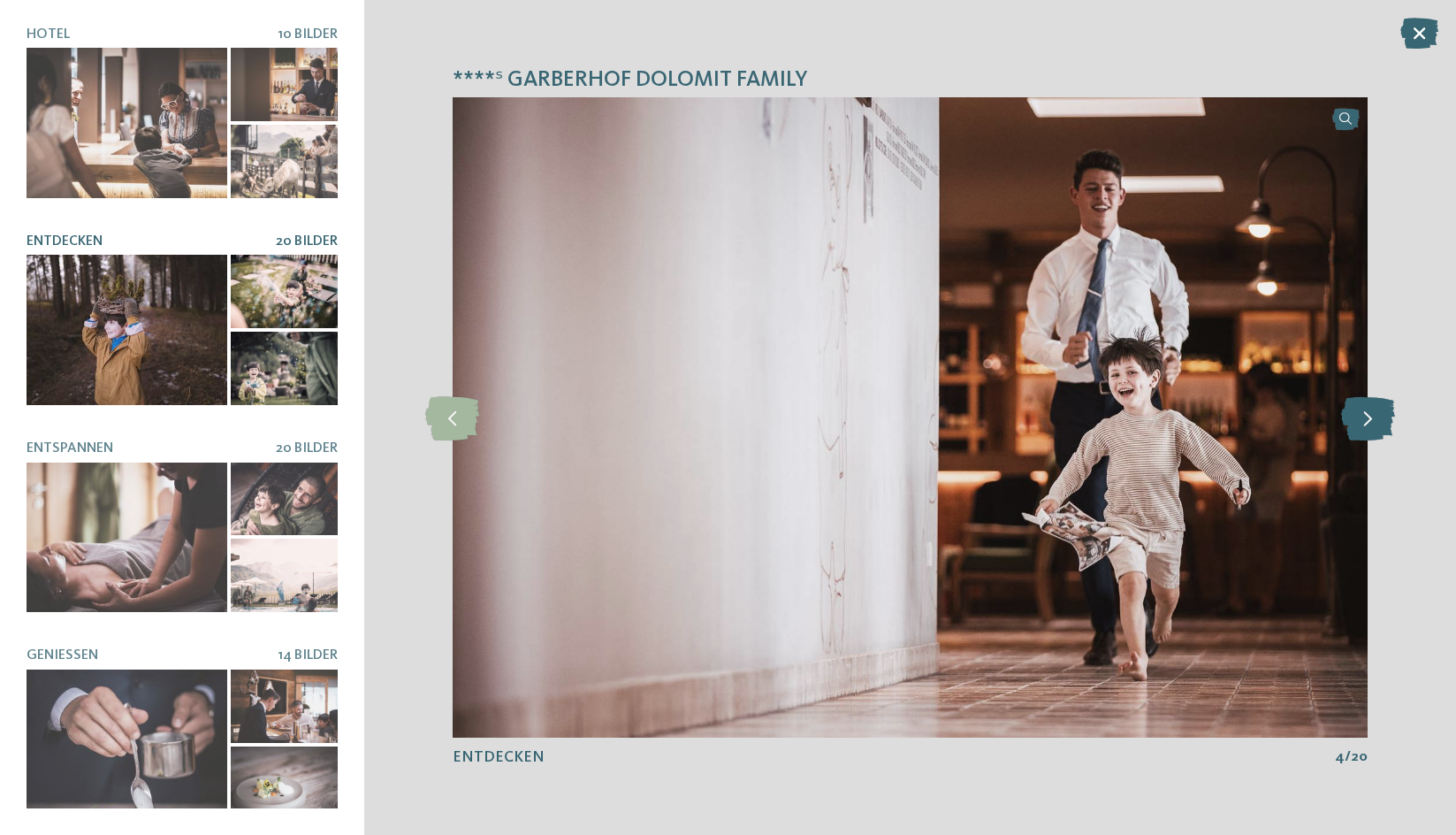
click at [1372, 416] on icon at bounding box center [1368, 418] width 54 height 45
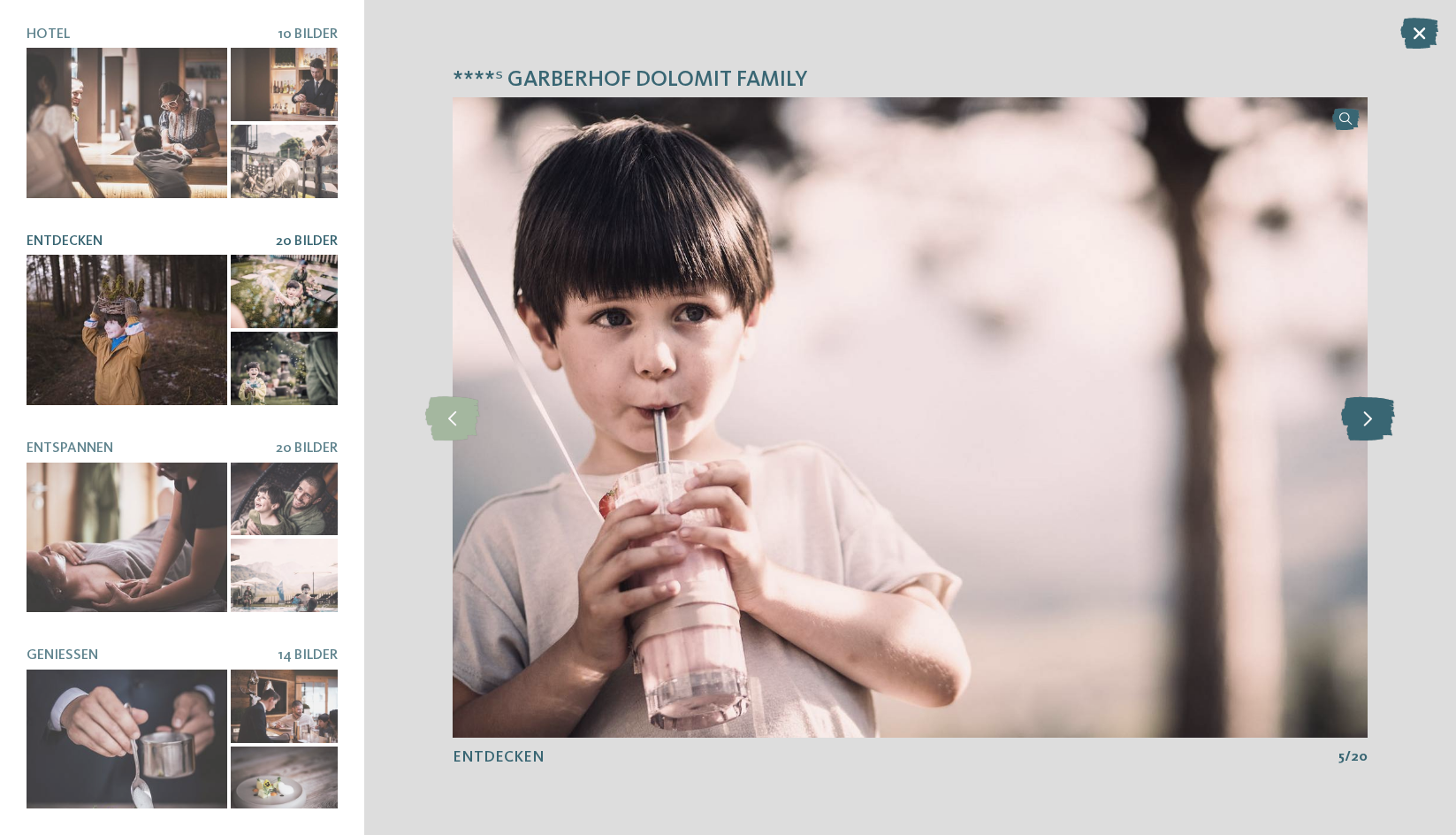
click at [1372, 416] on icon at bounding box center [1368, 418] width 54 height 45
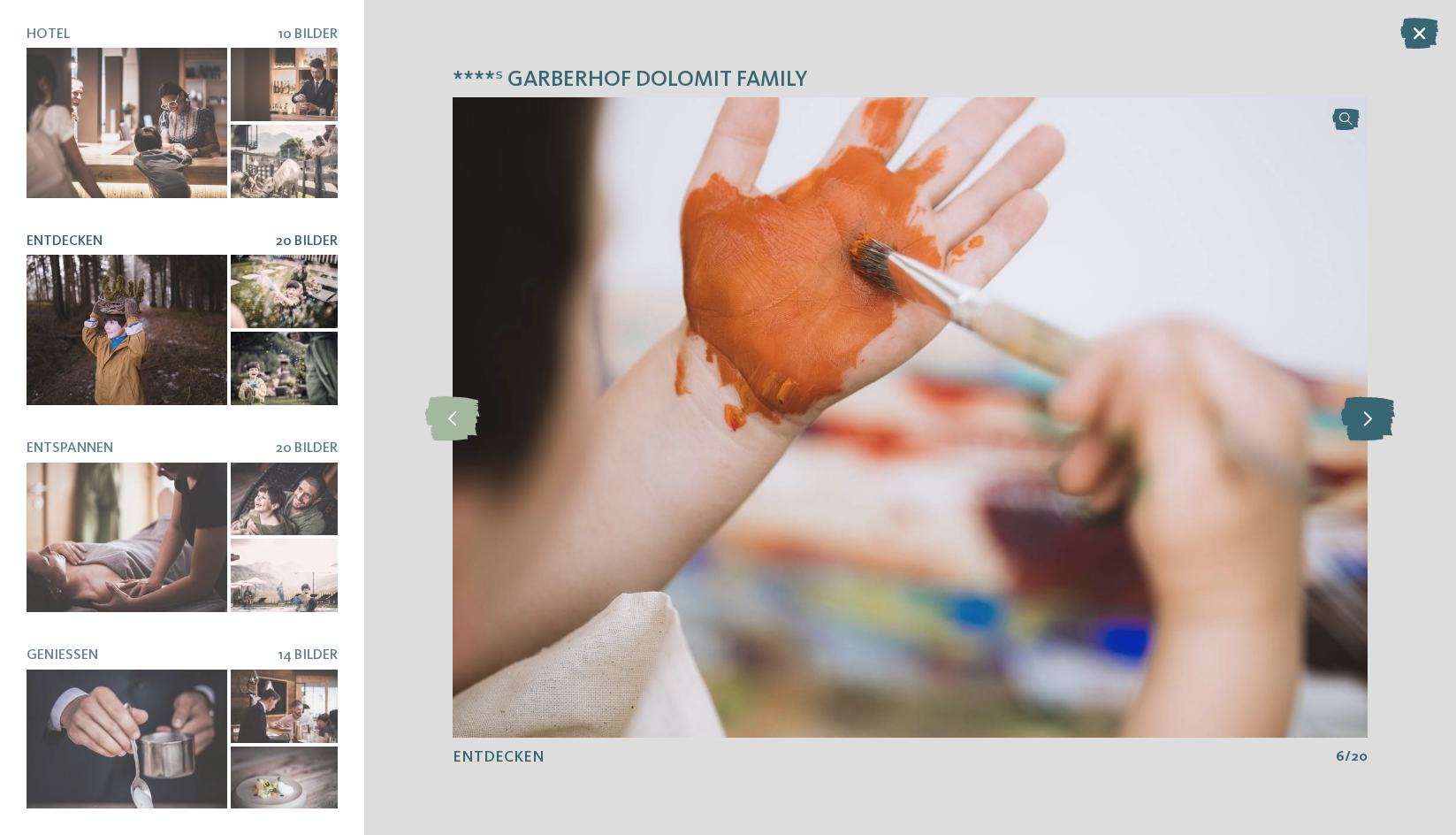
click at [1372, 416] on icon at bounding box center [1368, 418] width 54 height 45
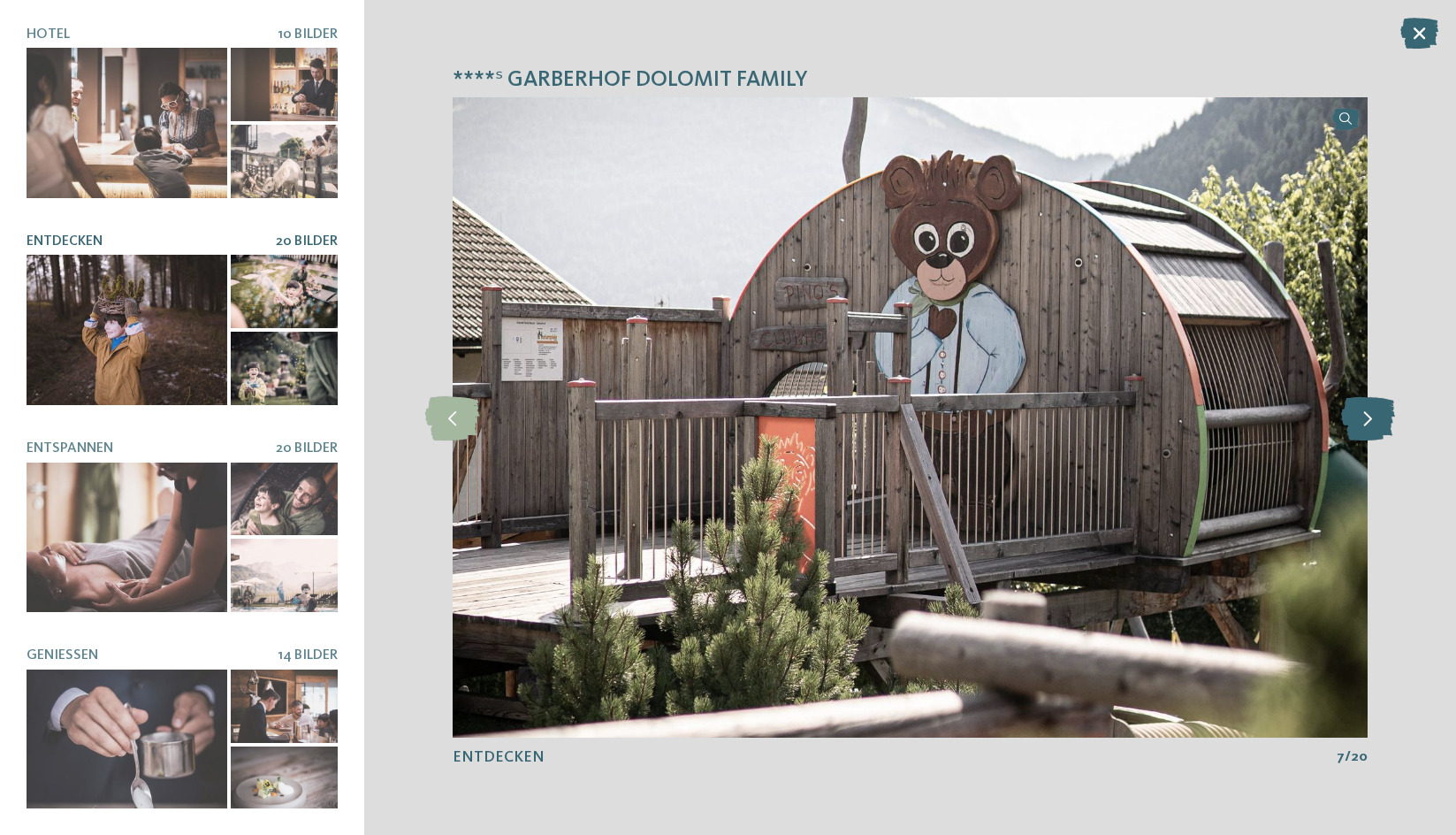
click at [1372, 416] on icon at bounding box center [1368, 418] width 54 height 45
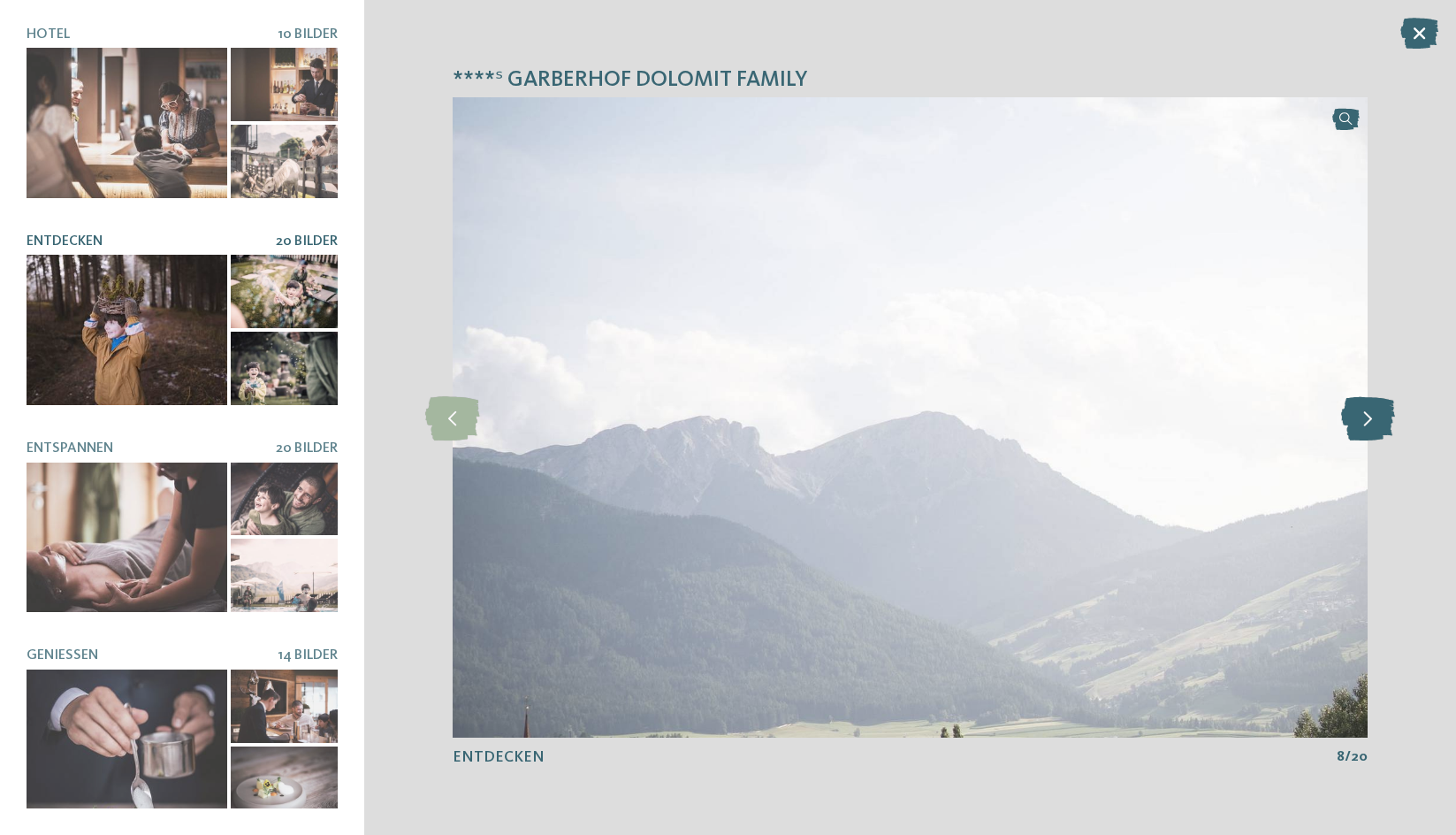
click at [1372, 416] on icon at bounding box center [1368, 418] width 54 height 45
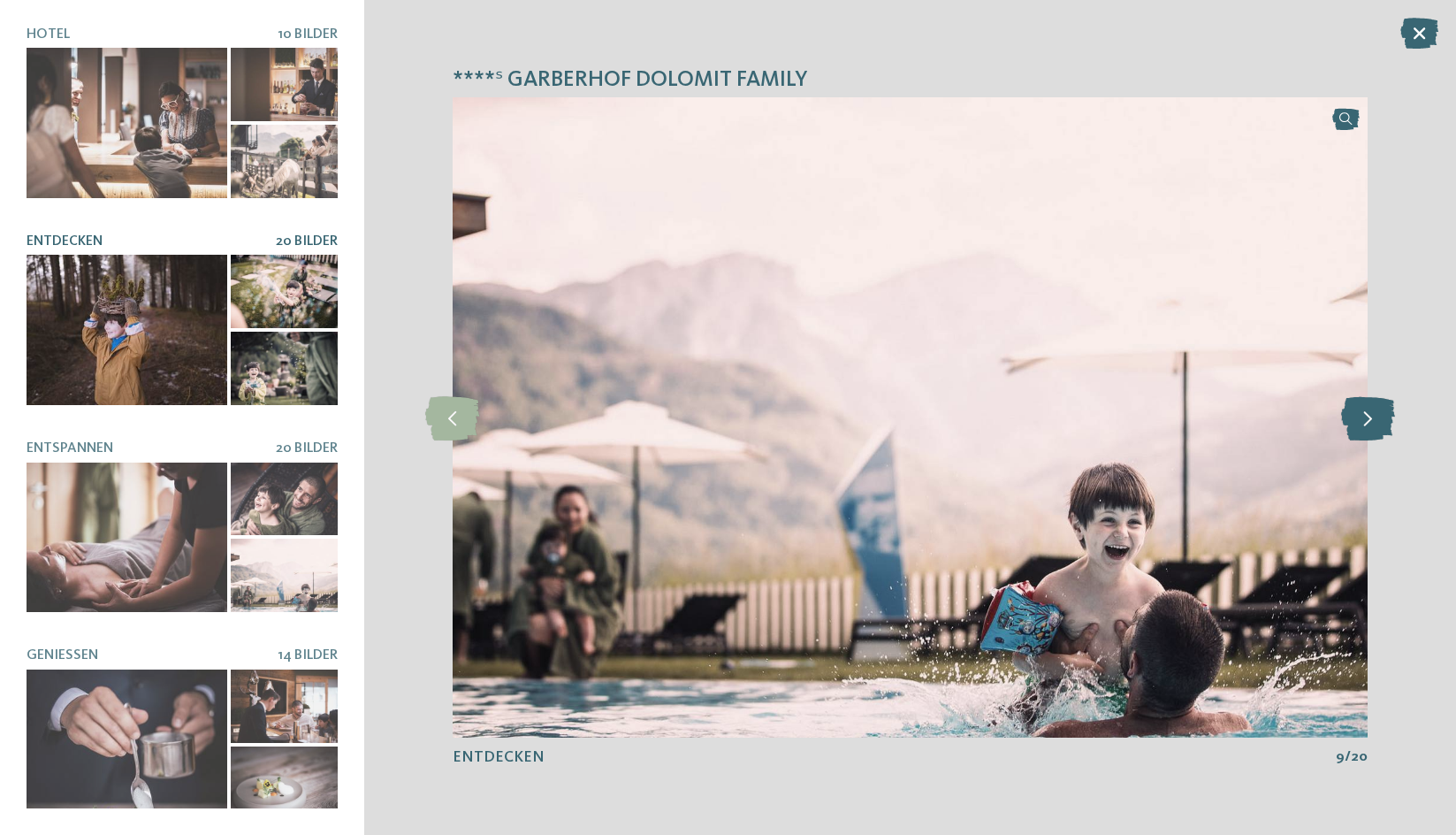
click at [1372, 417] on icon at bounding box center [1368, 418] width 54 height 45
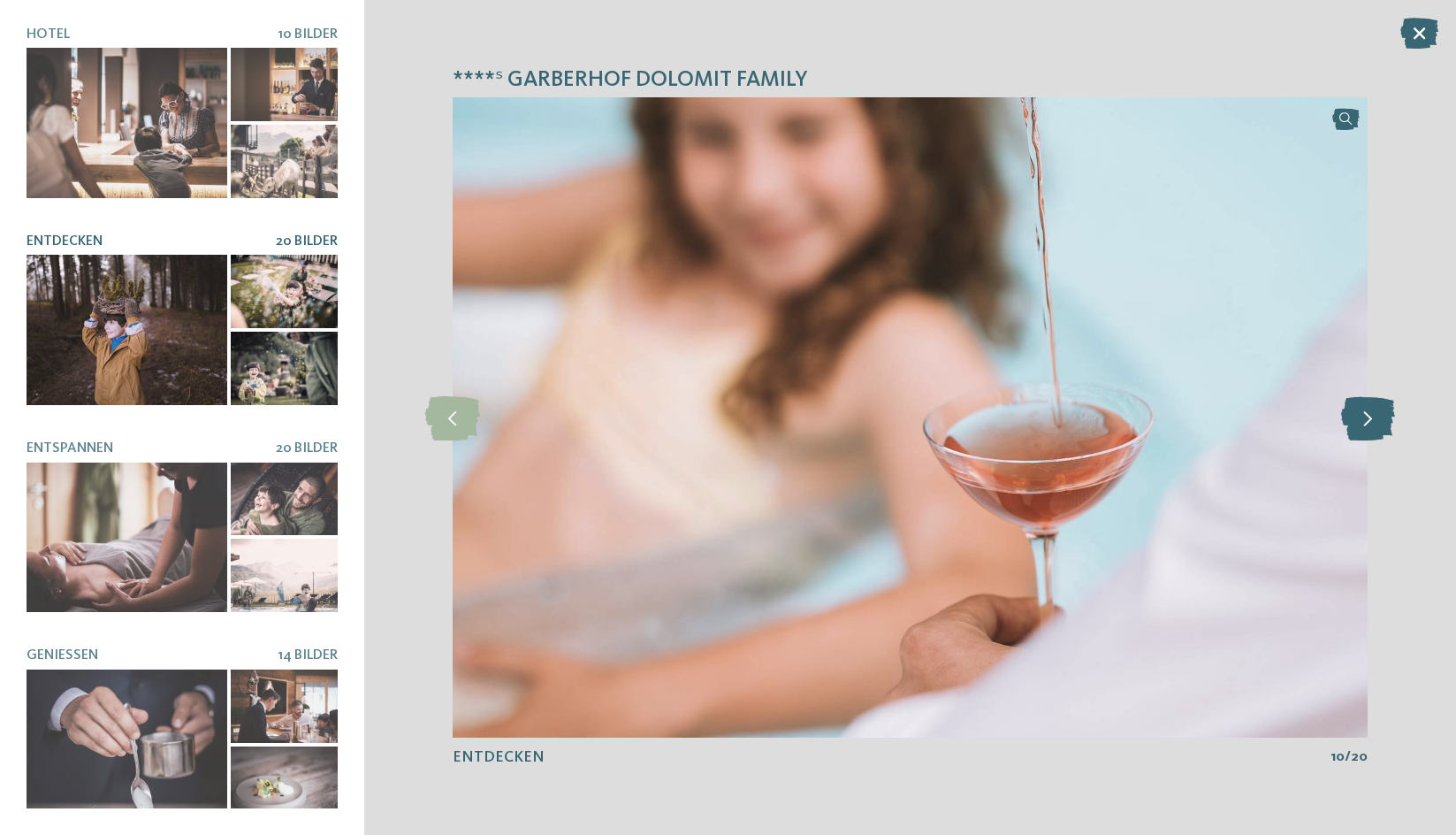
click at [1372, 417] on icon at bounding box center [1368, 418] width 54 height 45
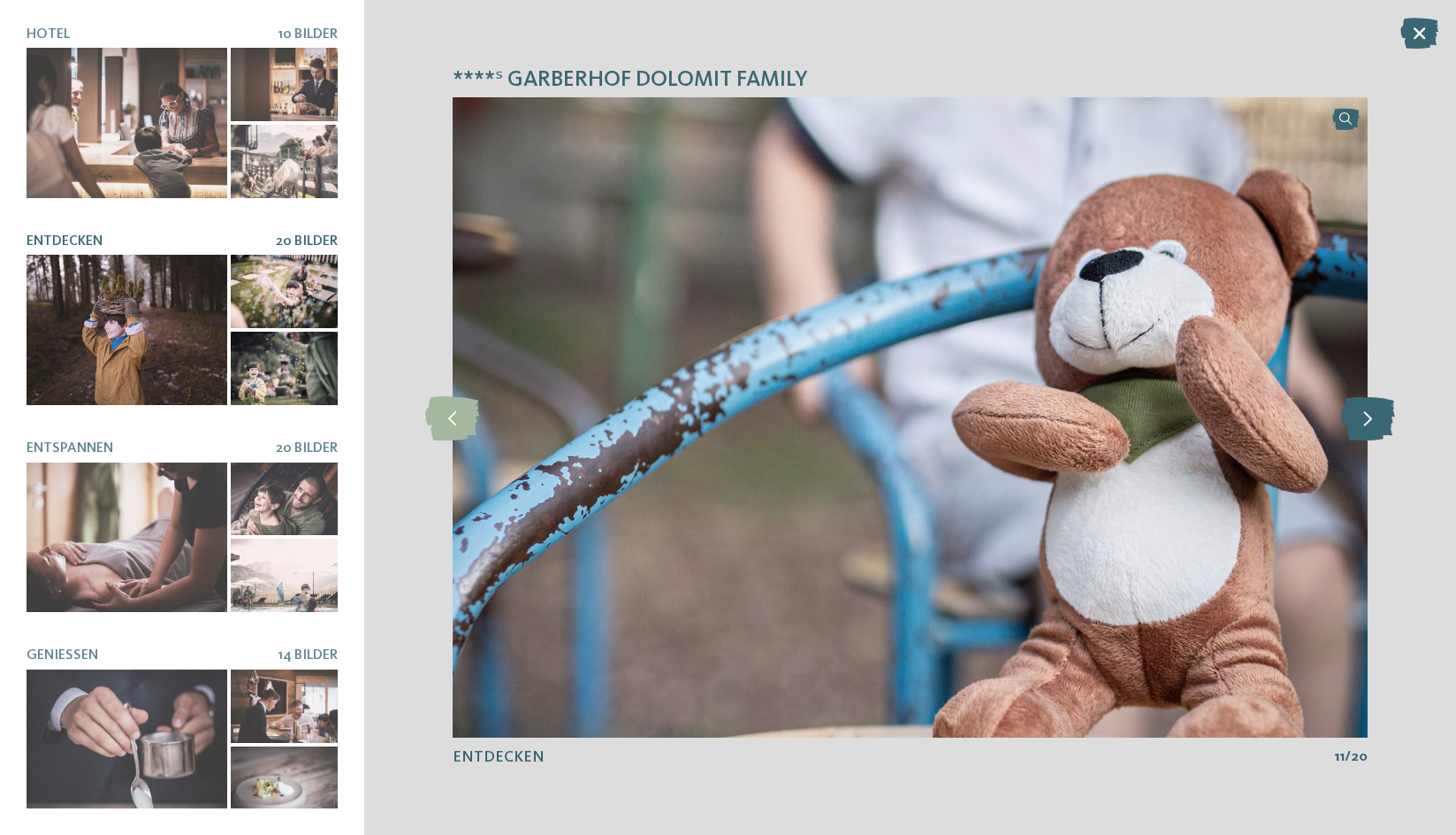
click at [1372, 417] on icon at bounding box center [1368, 418] width 54 height 45
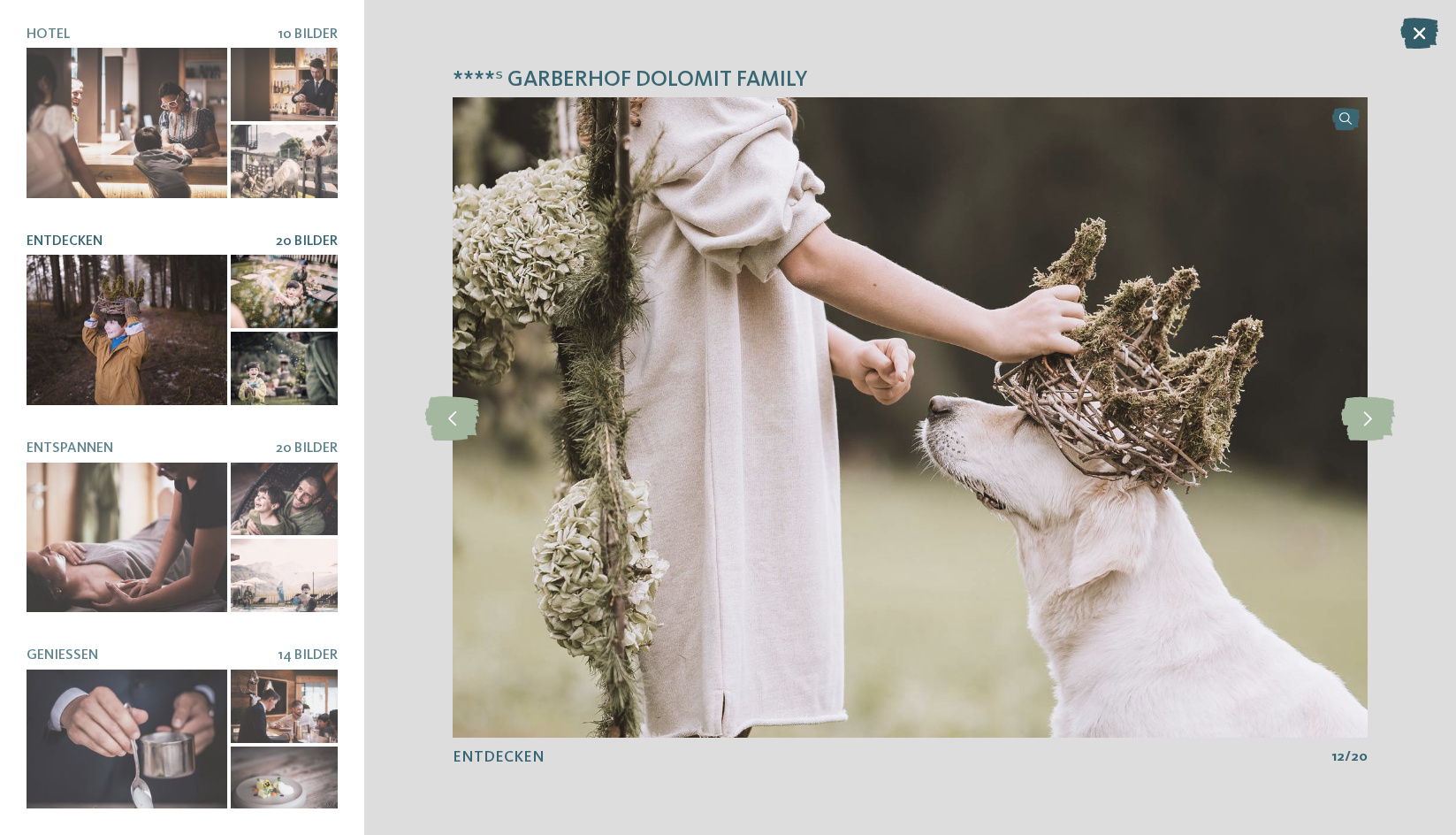
click at [1421, 26] on icon at bounding box center [1419, 33] width 38 height 31
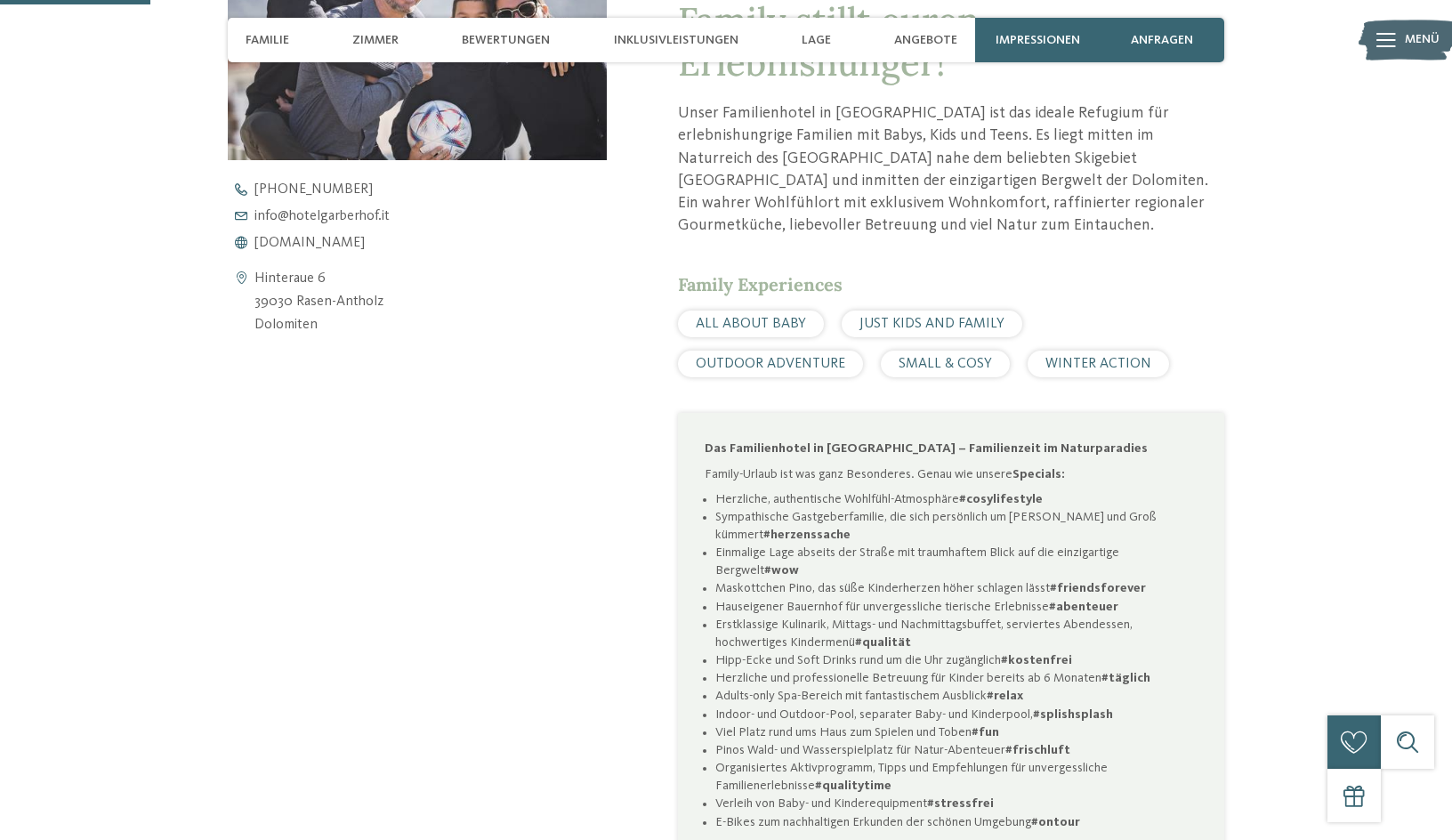
scroll to position [801, 0]
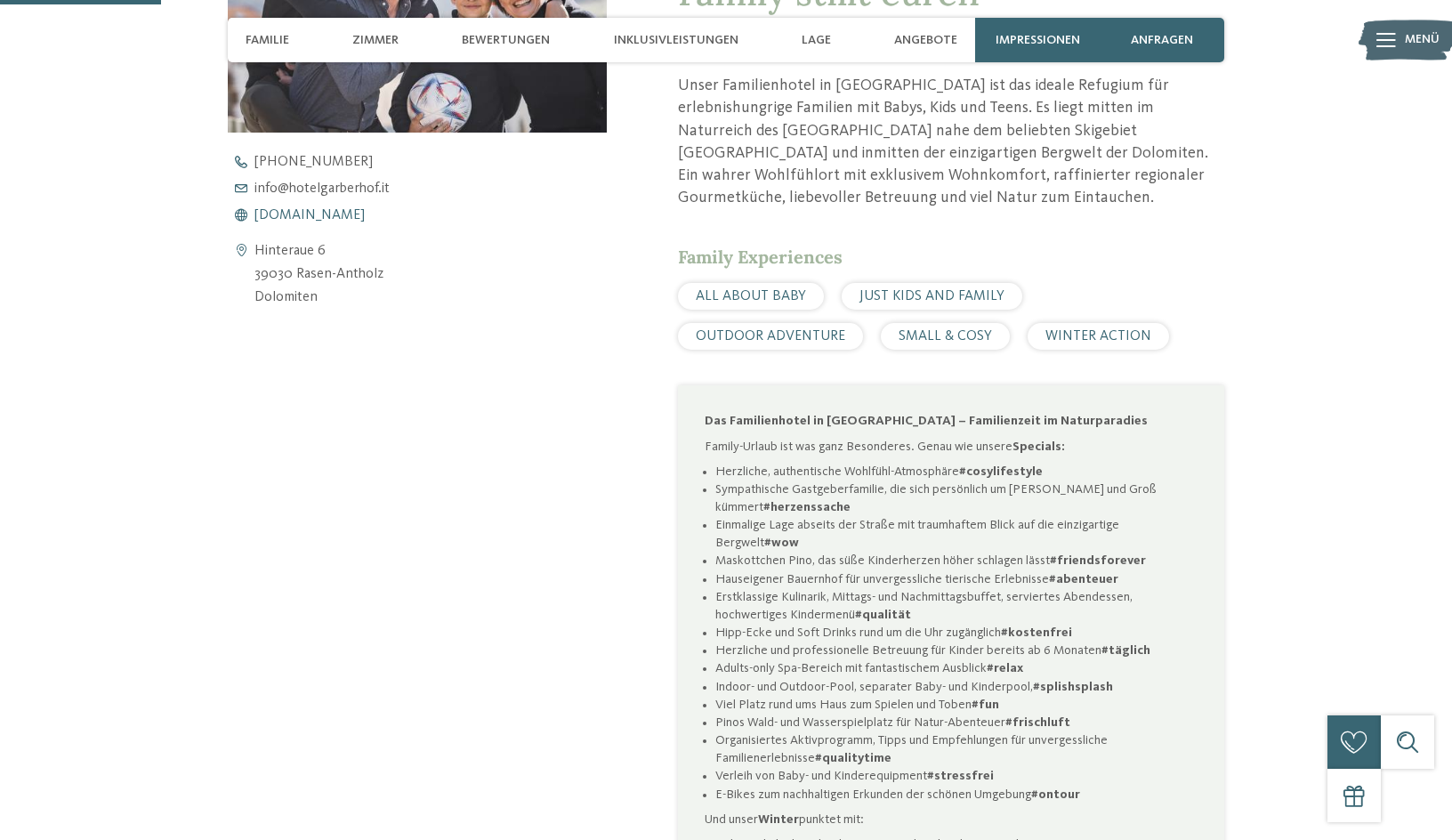
click at [319, 210] on span "www.hotelgarberhof.it" at bounding box center [310, 215] width 110 height 14
